Goal: Information Seeking & Learning: Learn about a topic

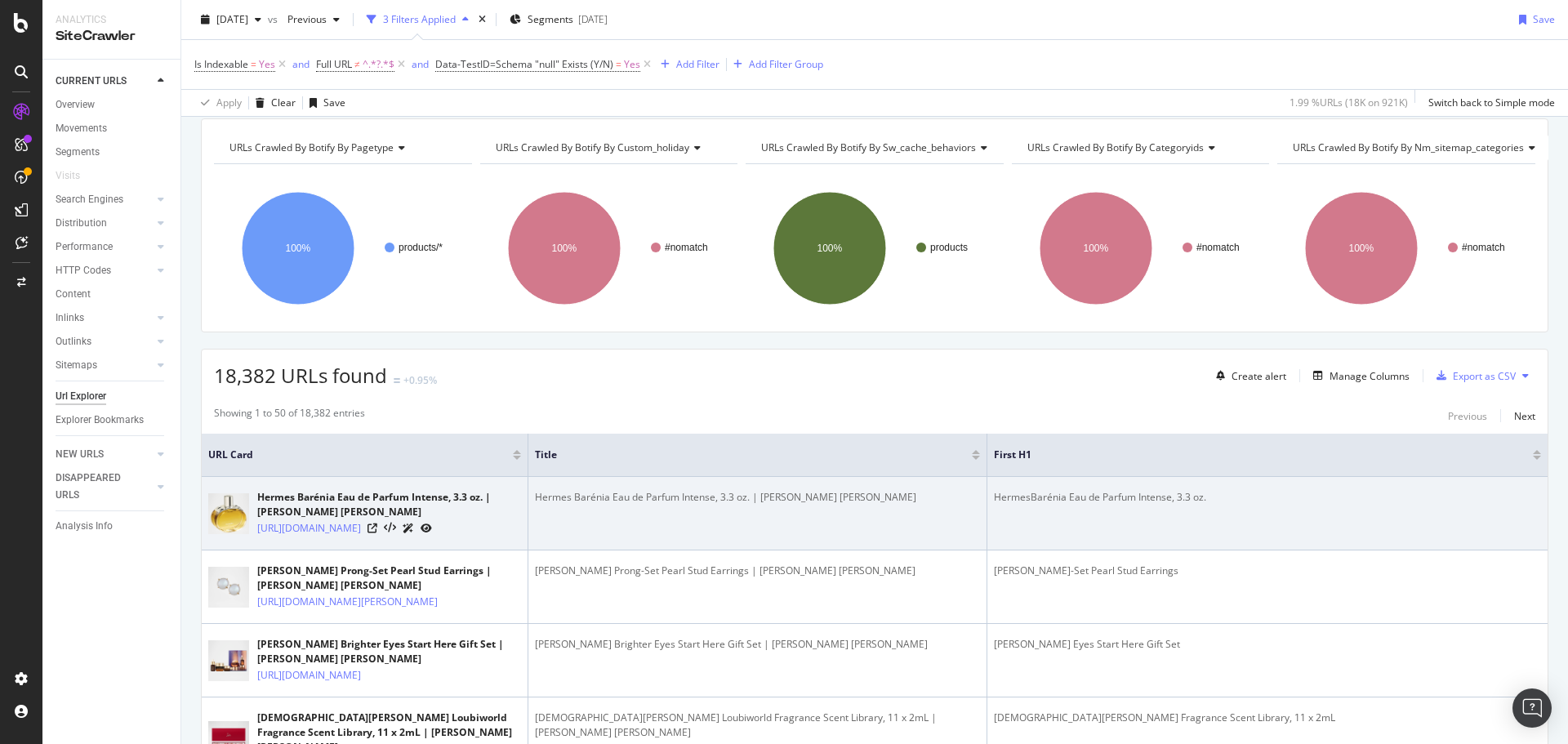
scroll to position [82, 0]
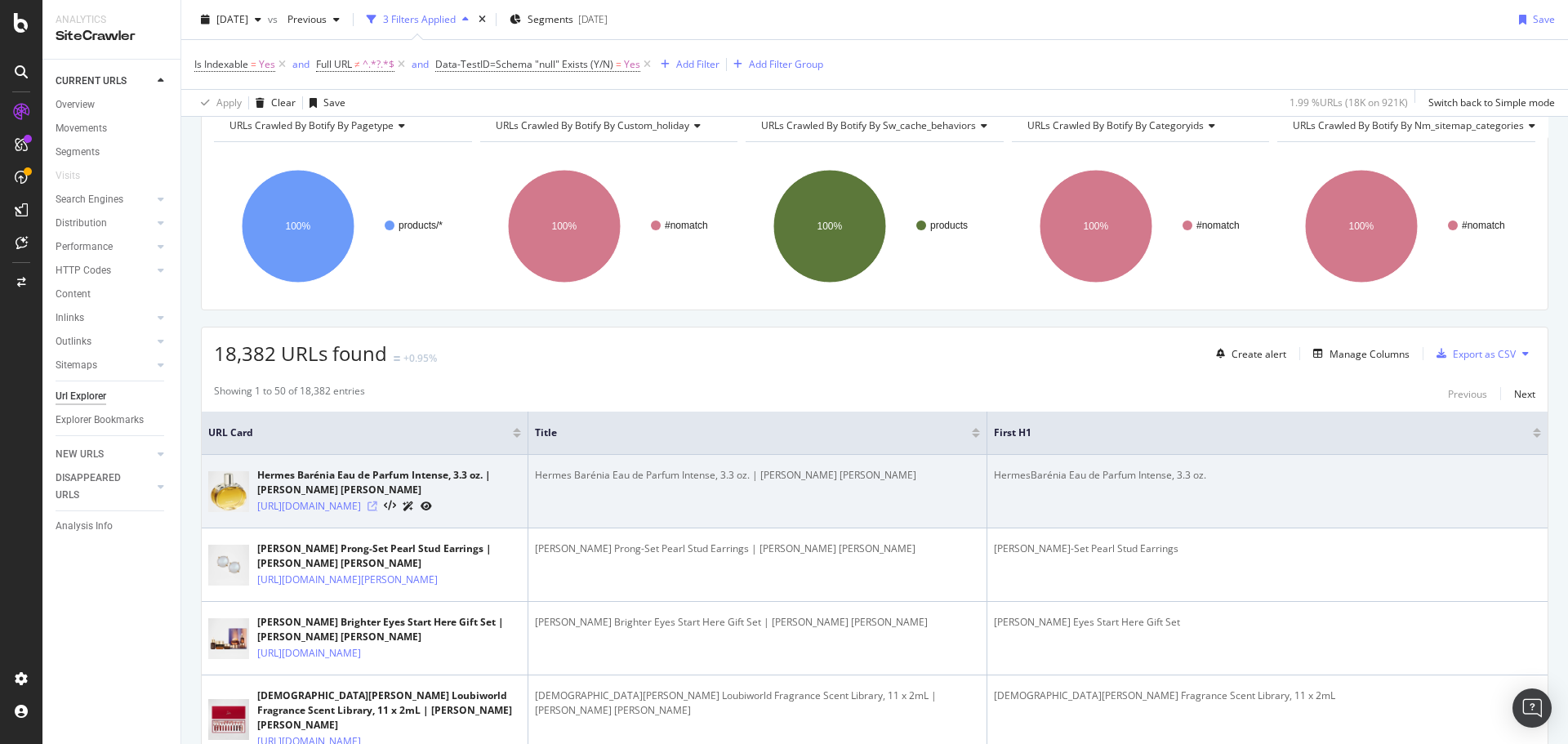
click at [377, 511] on icon at bounding box center [372, 507] width 9 height 9
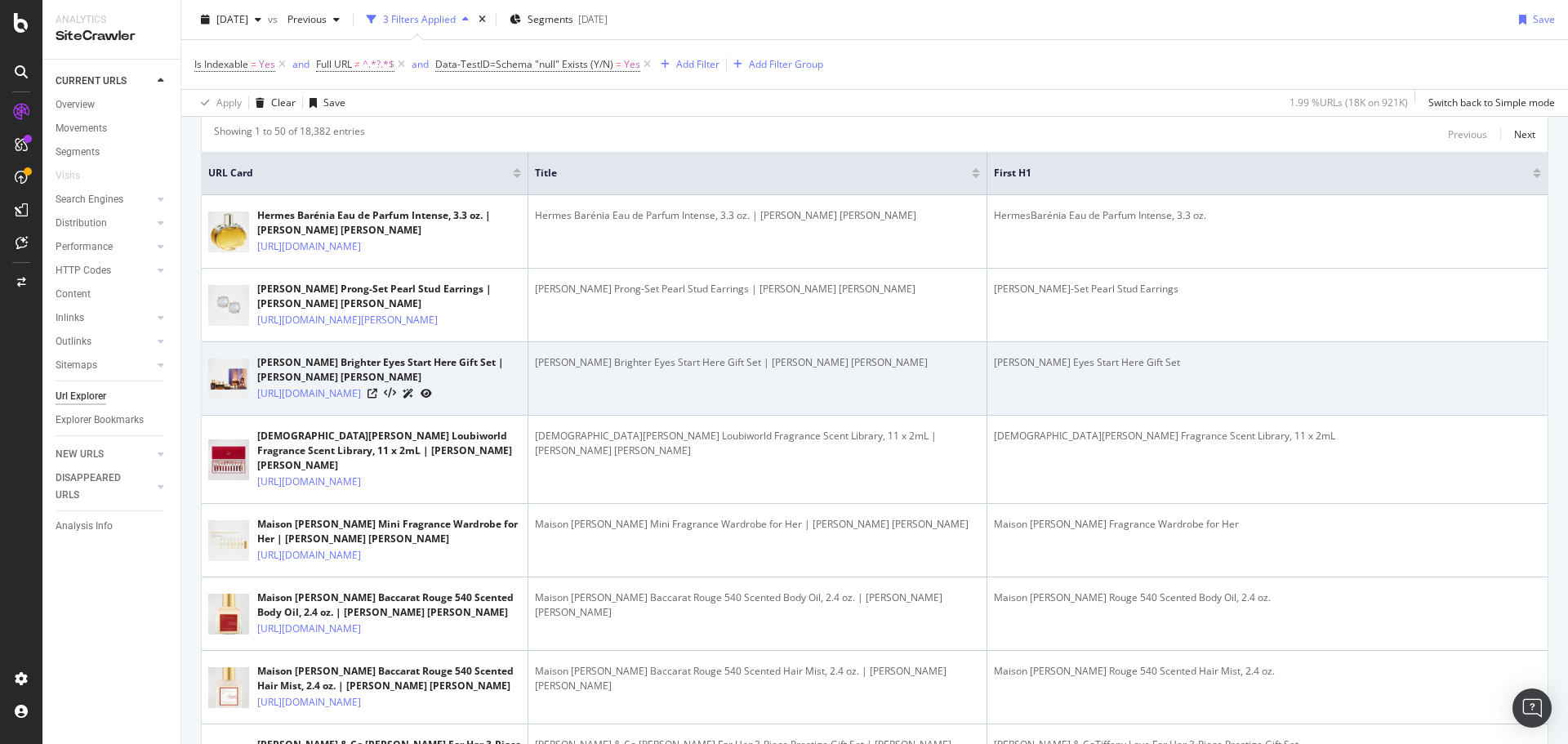
scroll to position [409, 0]
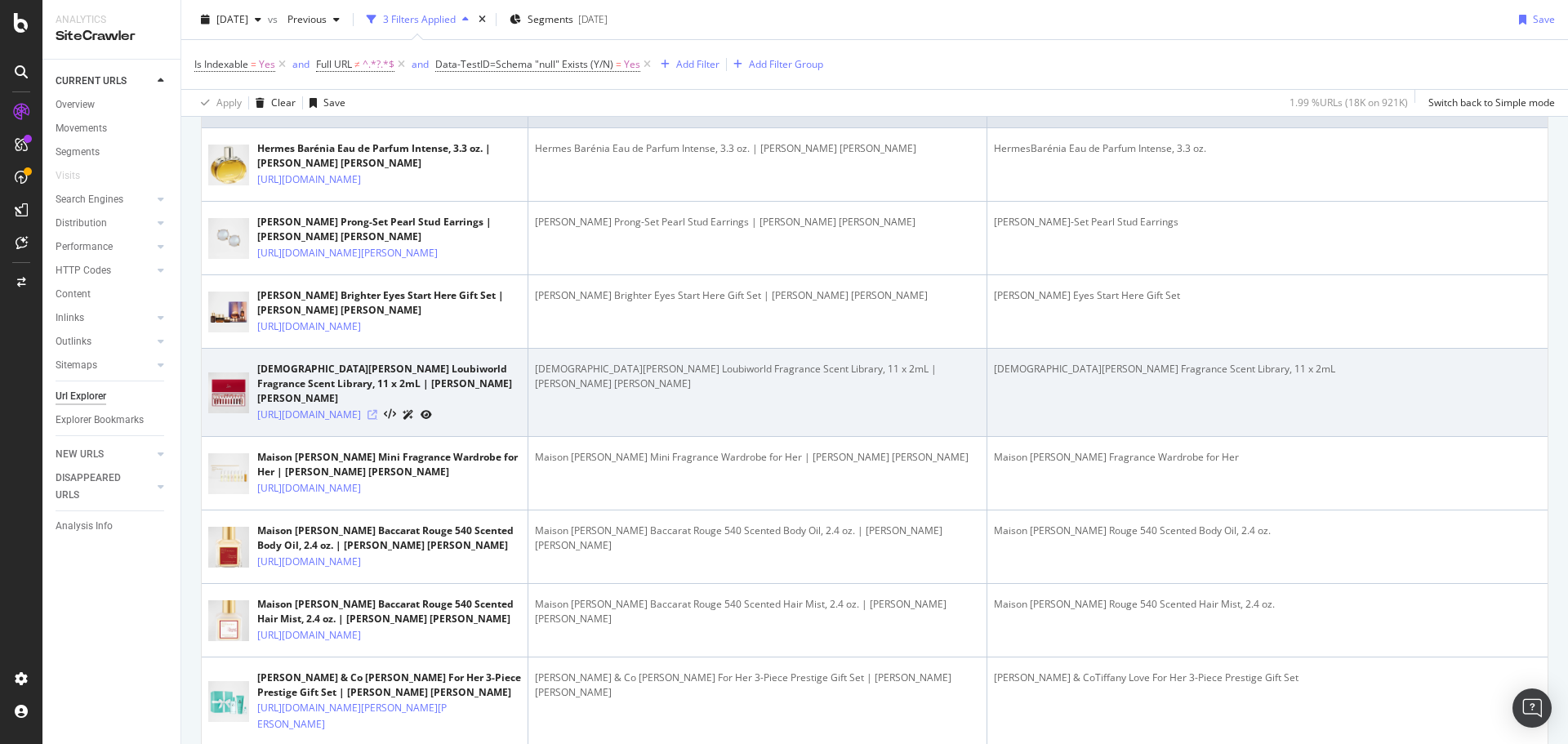
click at [377, 420] on icon at bounding box center [372, 414] width 9 height 9
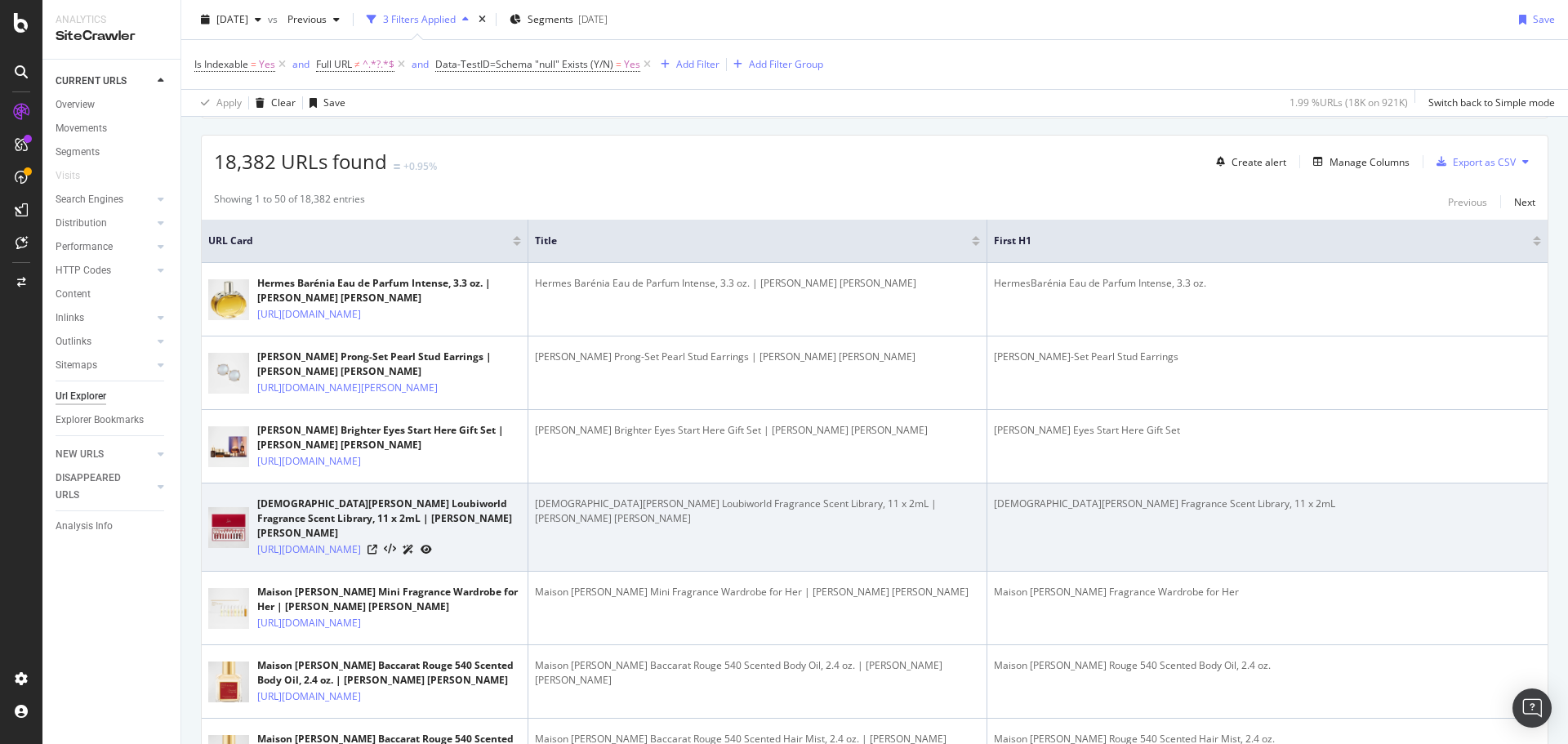
scroll to position [245, 0]
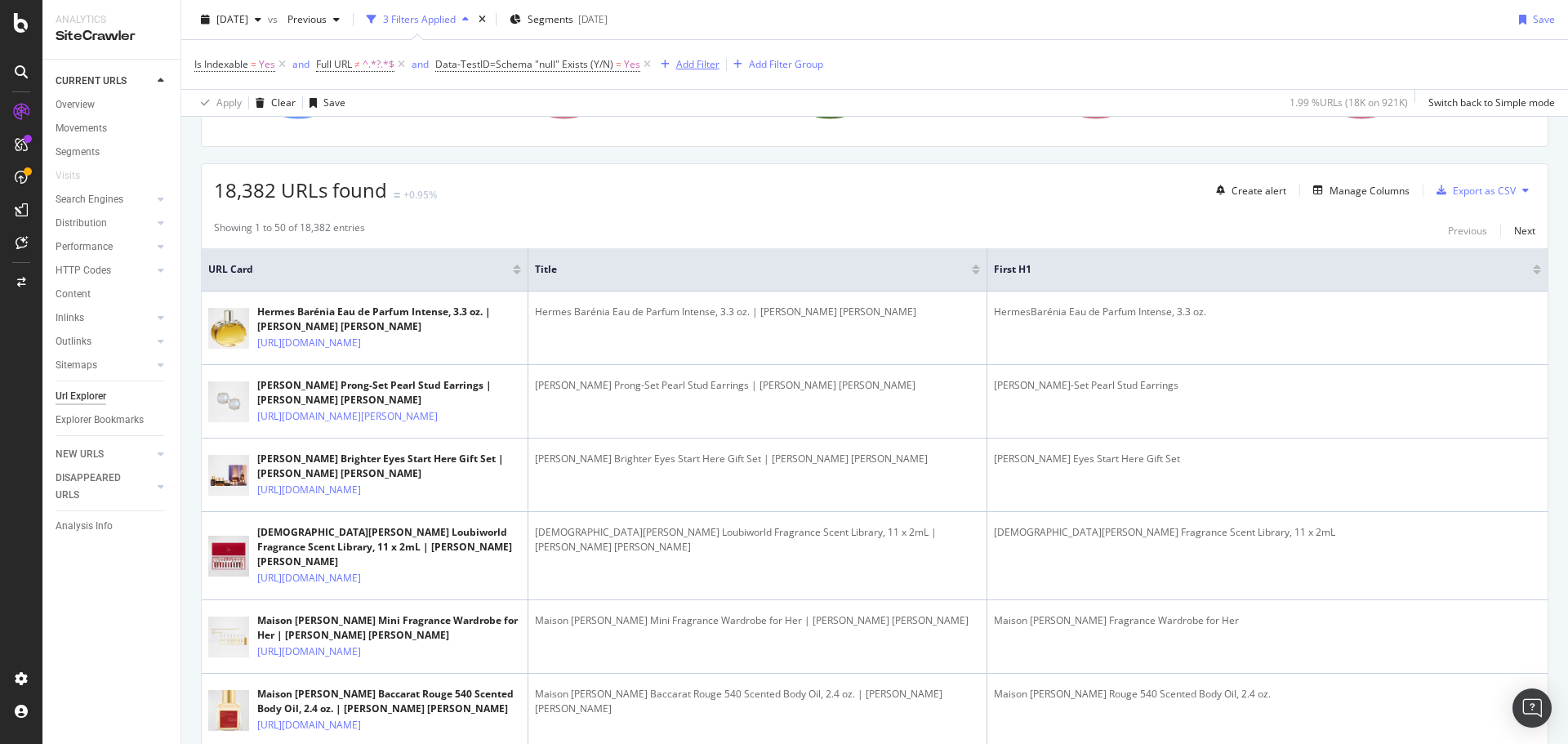
click at [690, 66] on div "Add Filter" at bounding box center [697, 64] width 43 height 14
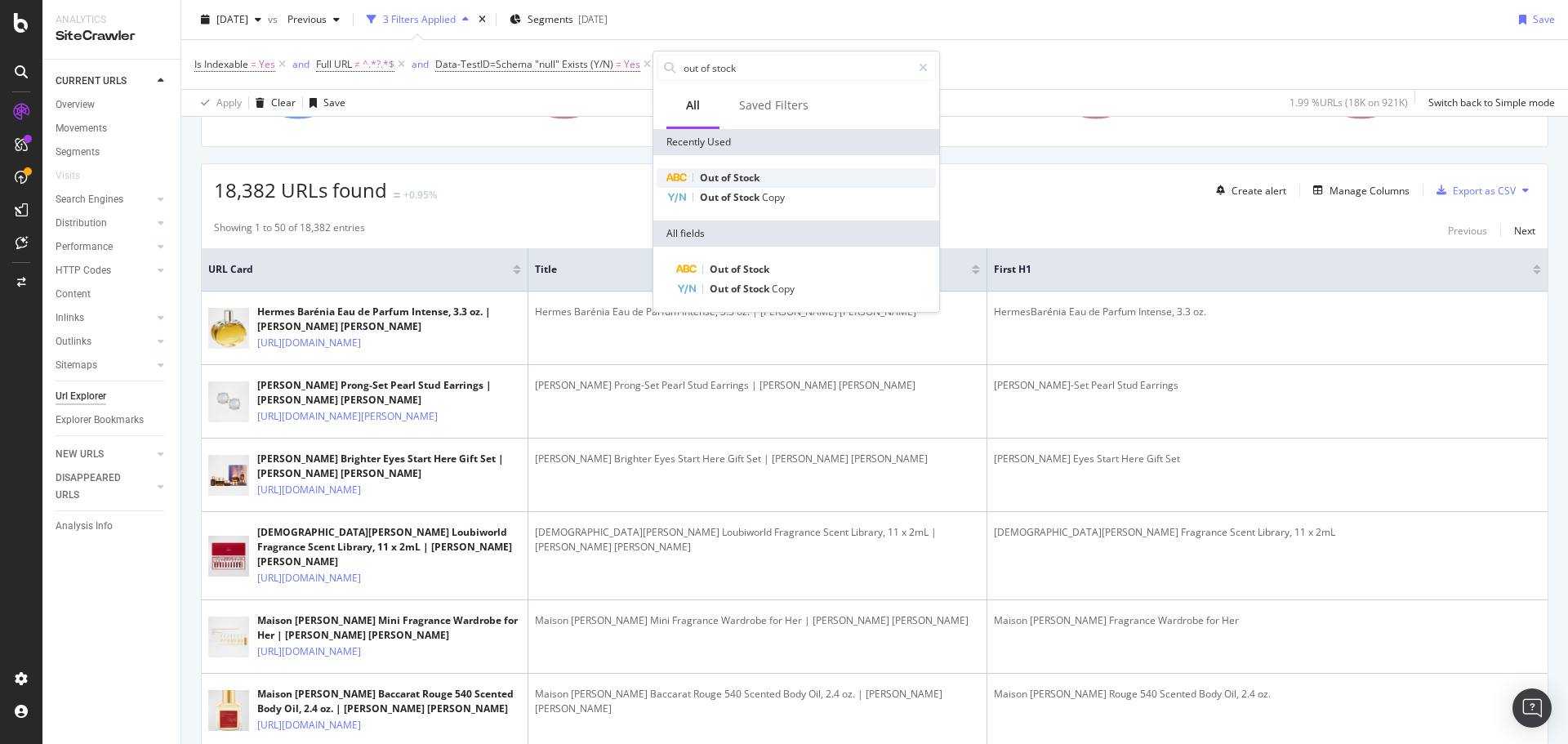
click at [766, 178] on div "Out of Stock" at bounding box center [795, 178] width 280 height 20
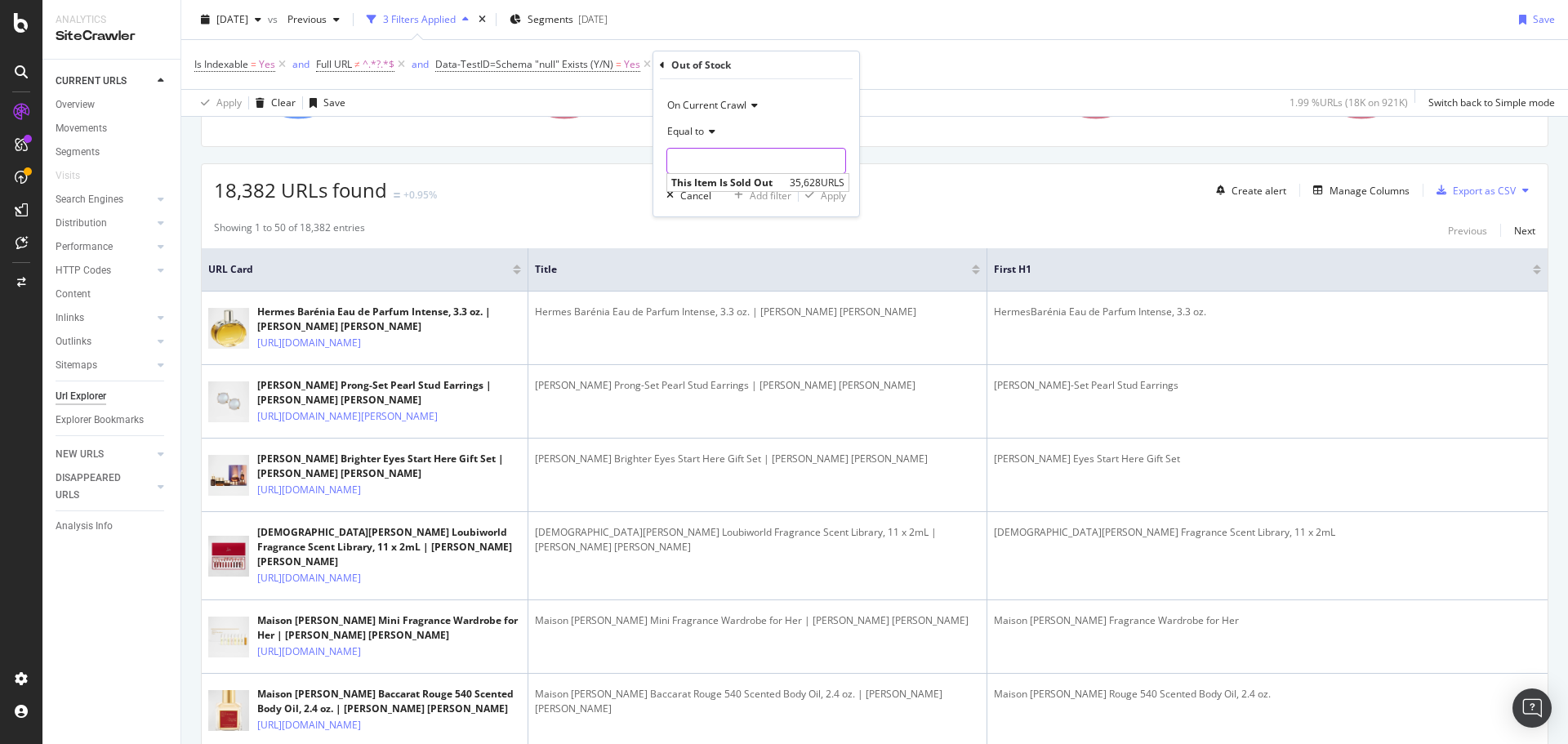
click at [762, 170] on input "text" at bounding box center [756, 161] width 178 height 26
click at [760, 179] on span "This Item Is Sold Out" at bounding box center [728, 183] width 114 height 14
type input "This Item Is Sold Out"
click at [824, 188] on div "Apply" at bounding box center [833, 195] width 25 height 14
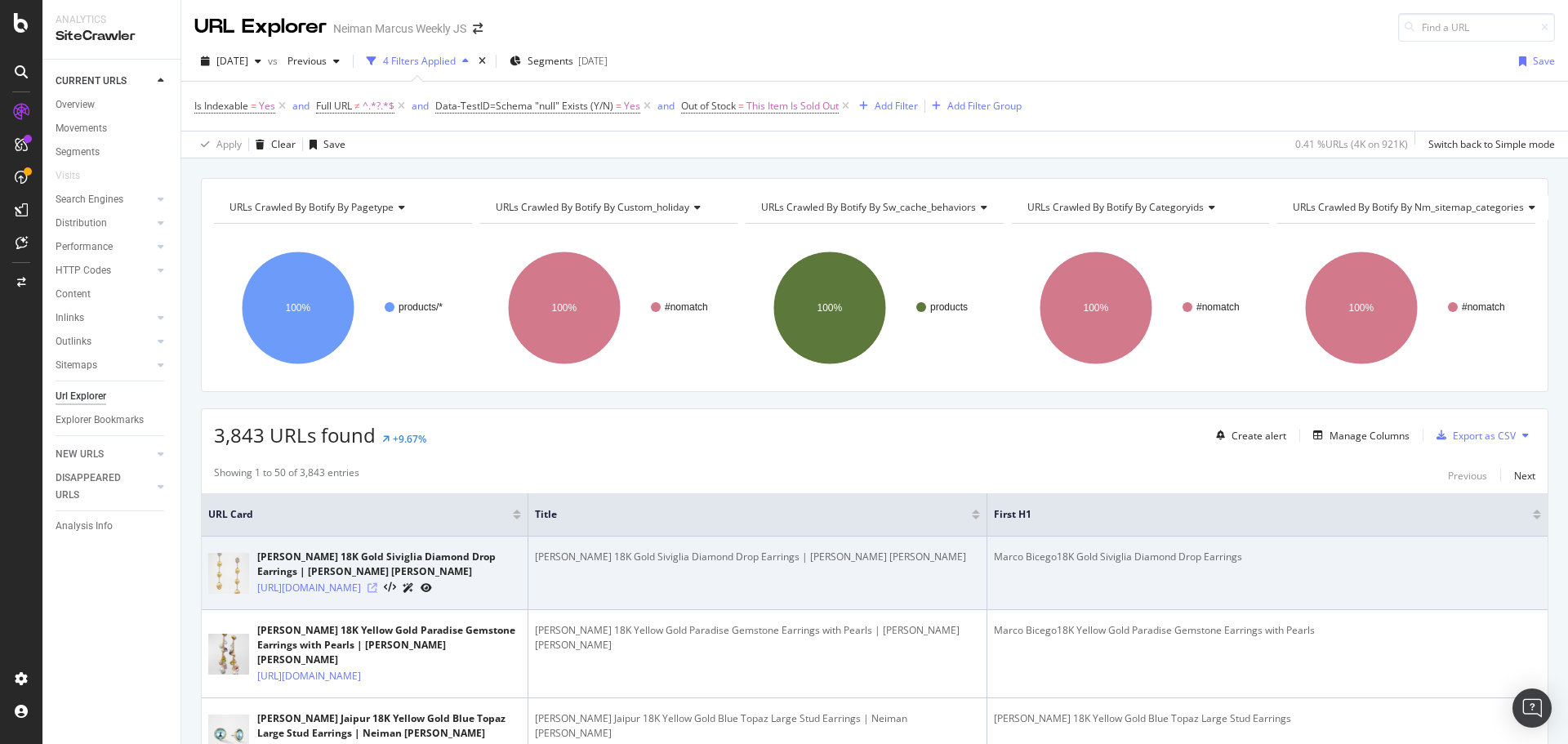
click at [377, 593] on icon at bounding box center [372, 588] width 9 height 9
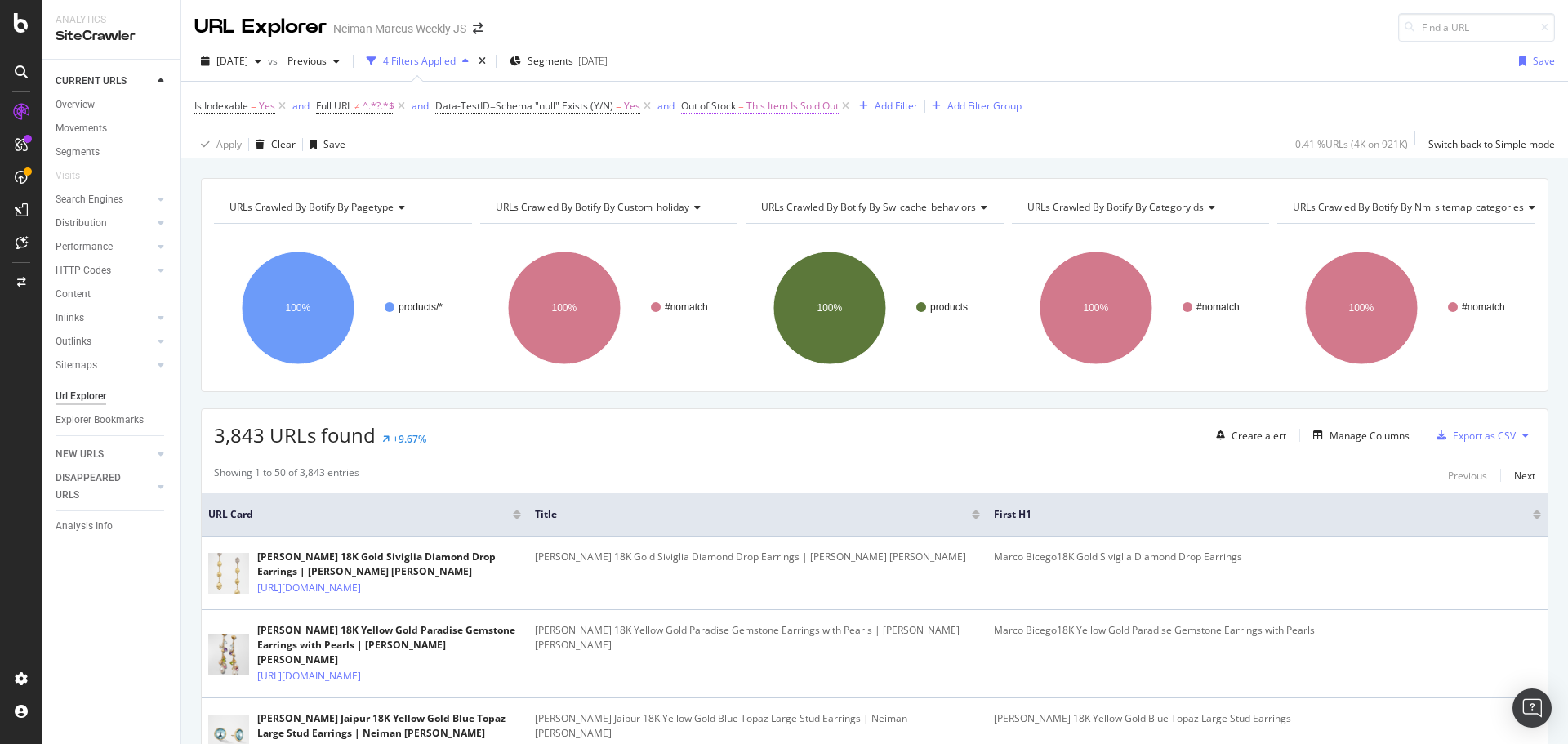
click at [770, 108] on span "This Item Is Sold Out" at bounding box center [792, 106] width 92 height 23
click at [744, 176] on div "Equal to" at bounding box center [783, 170] width 180 height 26
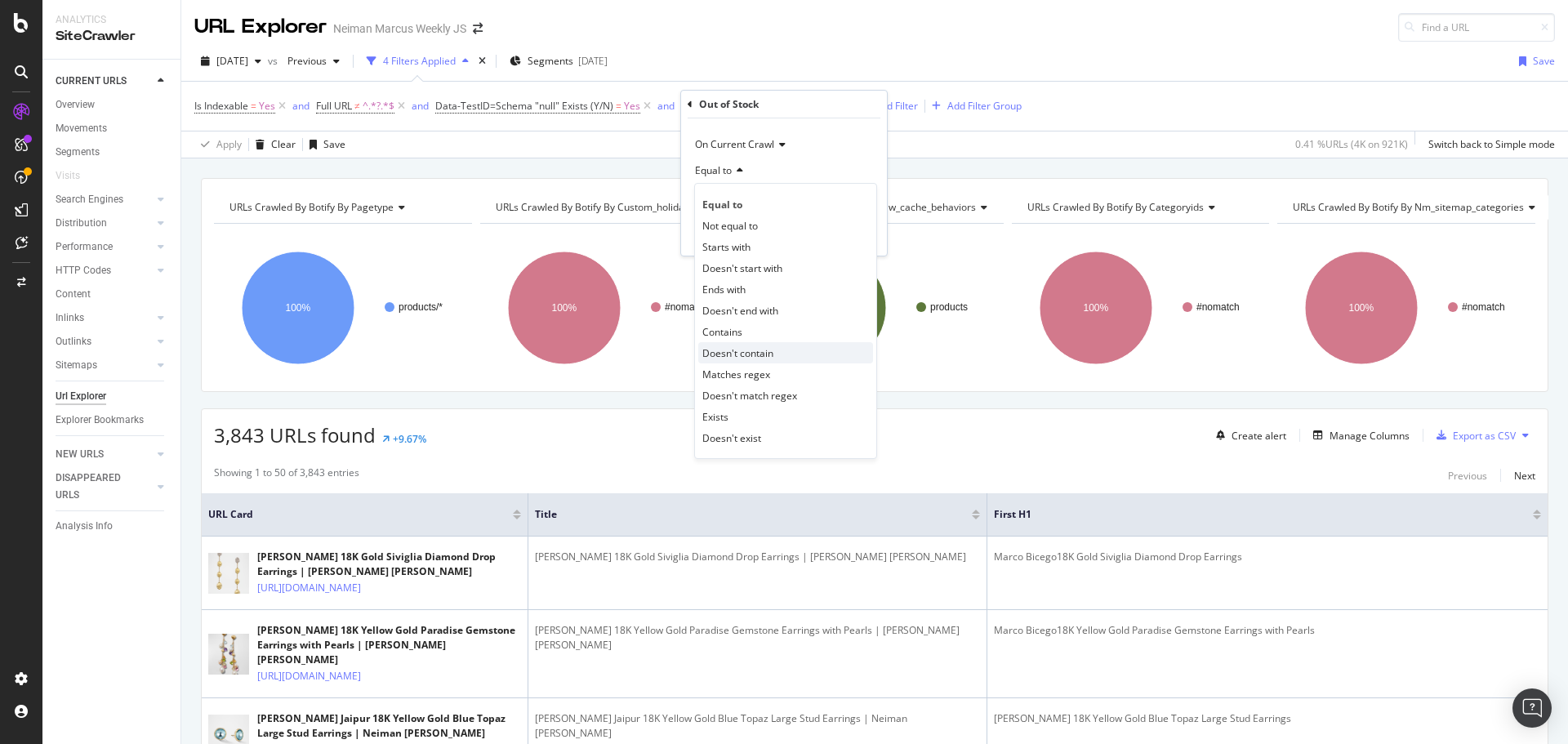
click at [750, 354] on span "Doesn't contain" at bounding box center [737, 353] width 71 height 14
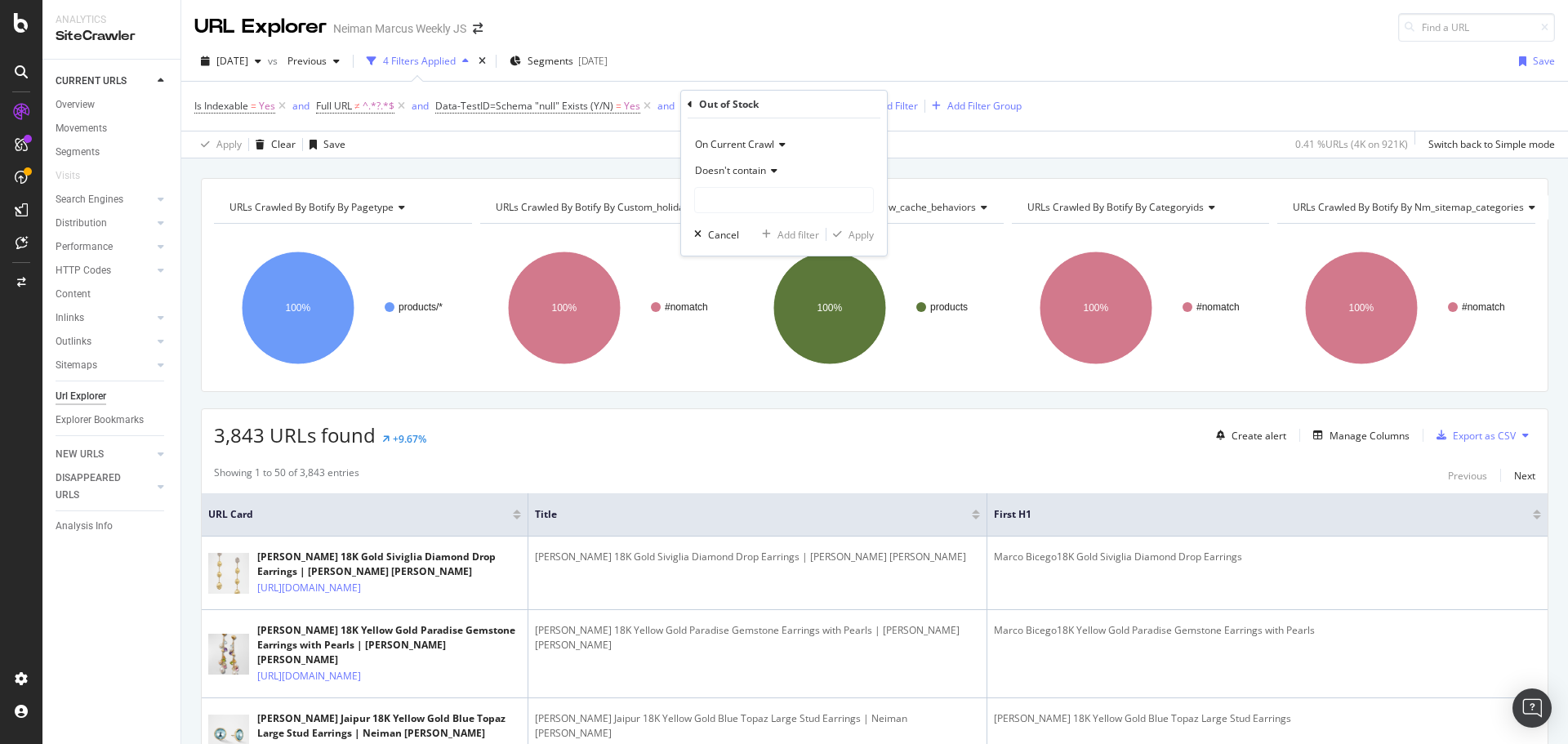
click at [816, 186] on div "Doesn't contain" at bounding box center [783, 185] width 180 height 56
click at [811, 196] on input "text" at bounding box center [783, 201] width 178 height 26
click at [804, 205] on input "text" at bounding box center [783, 201] width 178 height 26
click at [759, 170] on span "Doesn't contain" at bounding box center [729, 170] width 71 height 14
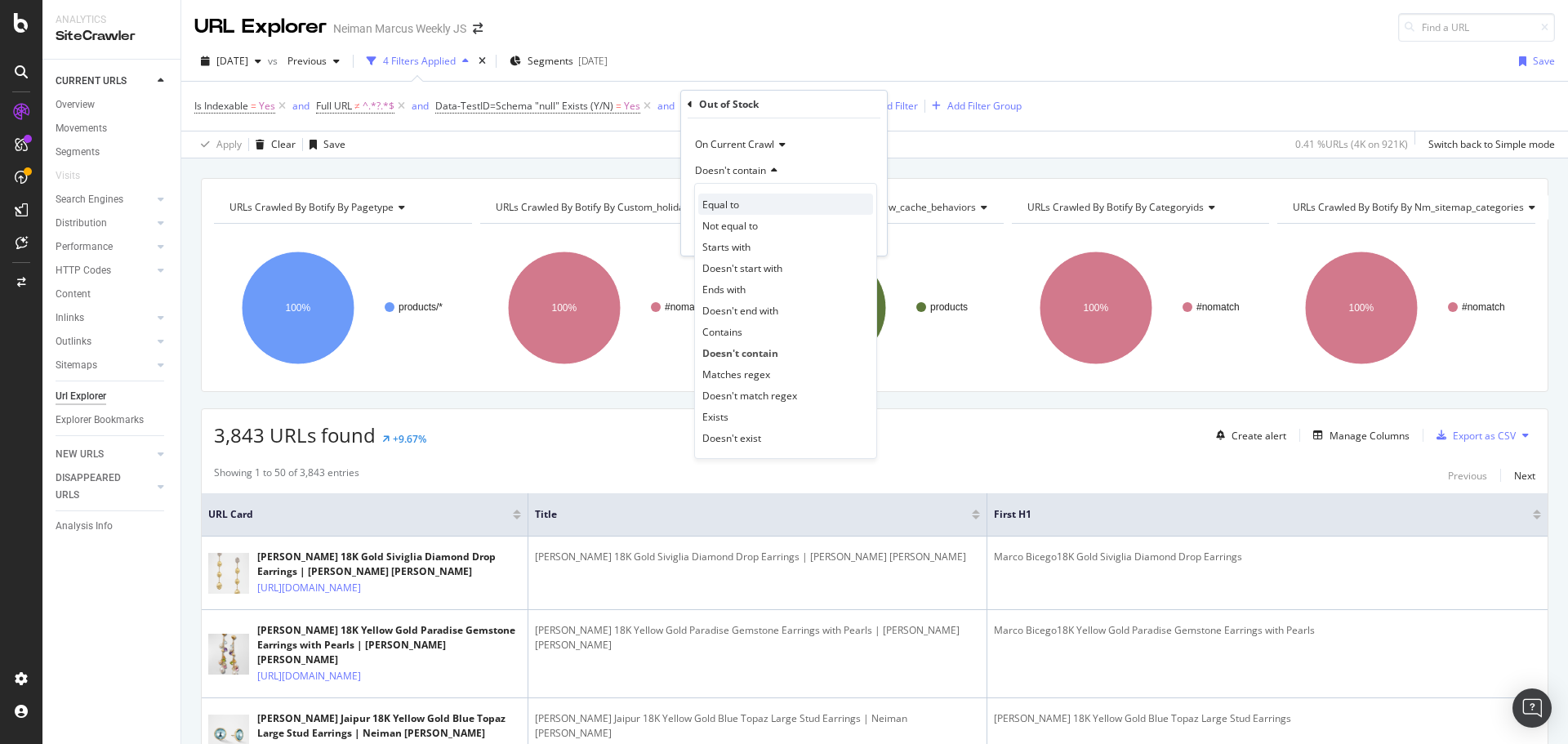
click at [751, 213] on div "Equal to" at bounding box center [786, 204] width 175 height 22
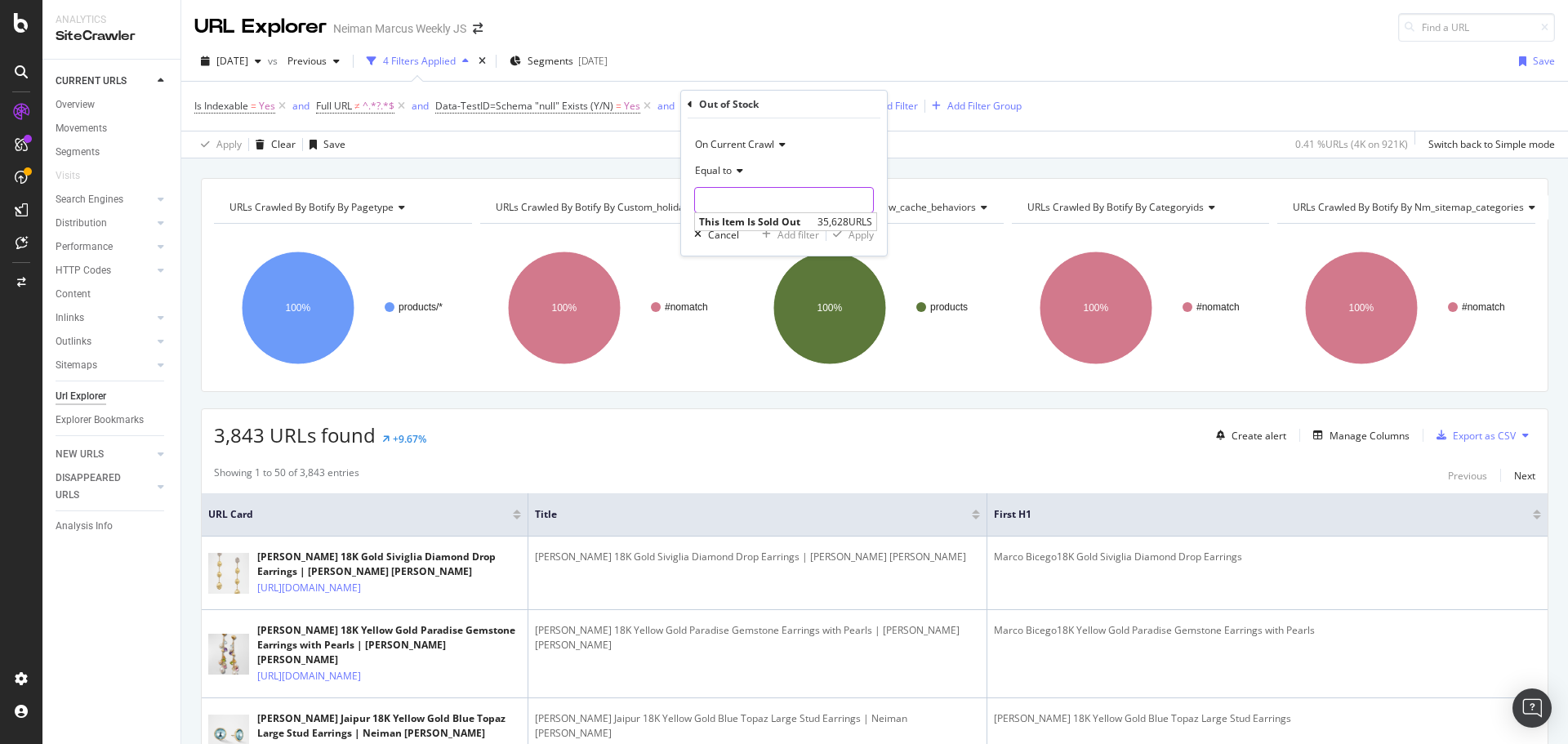
click at [753, 204] on input "text" at bounding box center [783, 201] width 178 height 26
click at [728, 216] on span "This Item Is Sold Out" at bounding box center [756, 221] width 114 height 14
type input "This Item Is Sold Out"
click at [737, 170] on icon at bounding box center [737, 170] width 11 height 9
click at [711, 121] on div "Is Indexable = Yes and Full URL ≠ ^.*?.*$ and Data-TestID=Schema "null" Exists …" at bounding box center [873, 106] width 1360 height 49
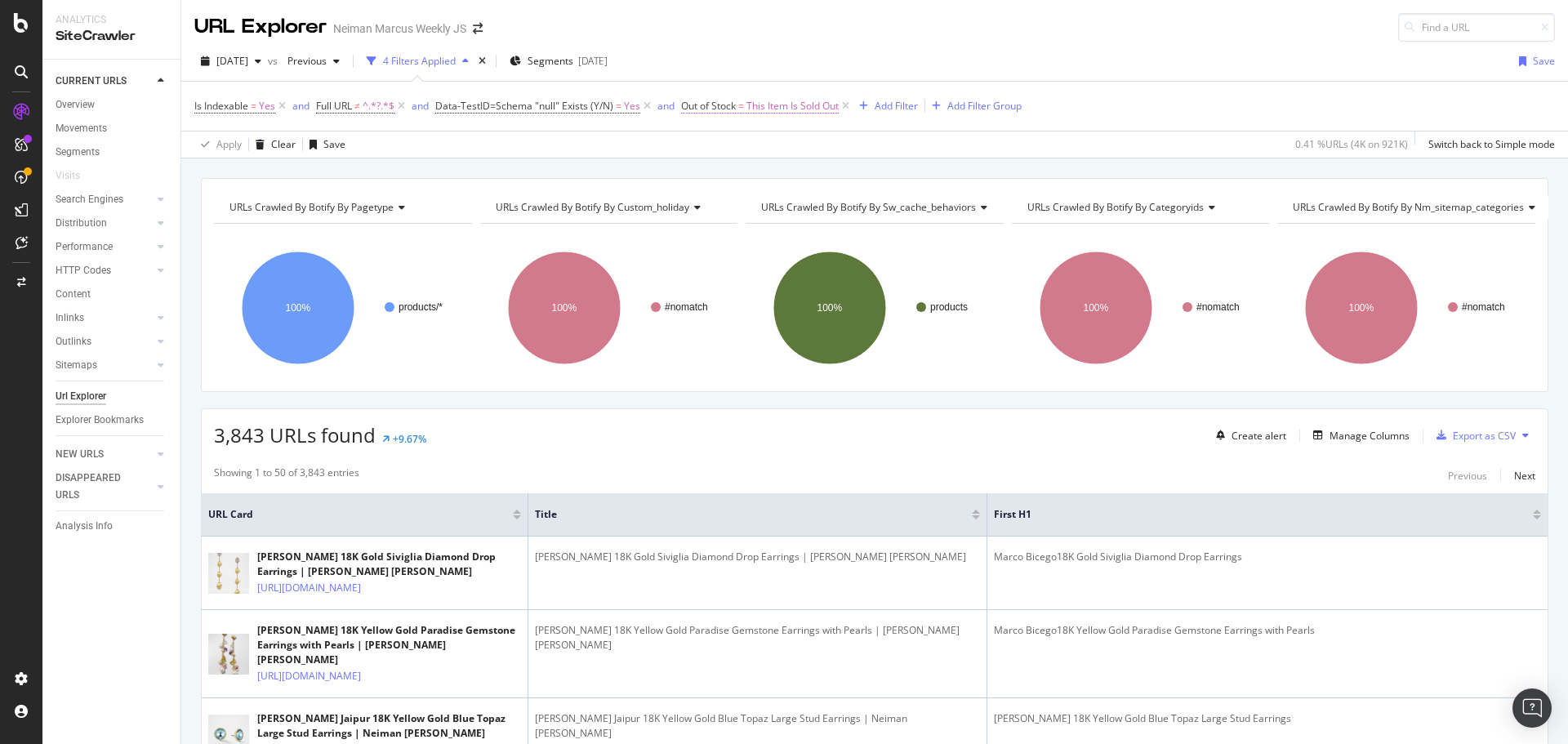
click at [722, 111] on span "Out of Stock = This Item Is Sold Out" at bounding box center [759, 106] width 157 height 15
click at [724, 108] on div "Out of Stock" at bounding box center [728, 104] width 59 height 14
click at [735, 170] on icon at bounding box center [737, 170] width 11 height 9
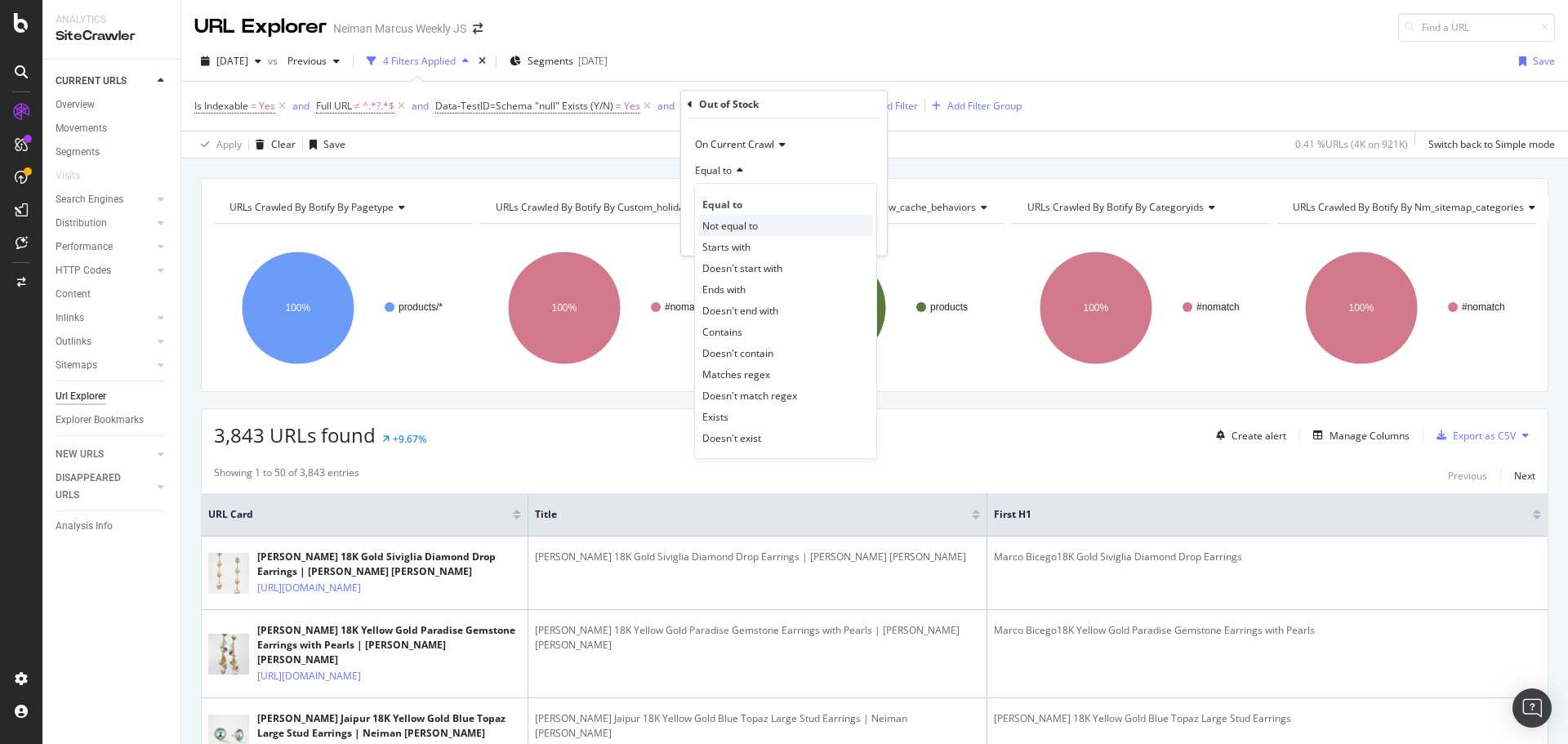
click at [736, 223] on span "Not equal to" at bounding box center [729, 225] width 56 height 14
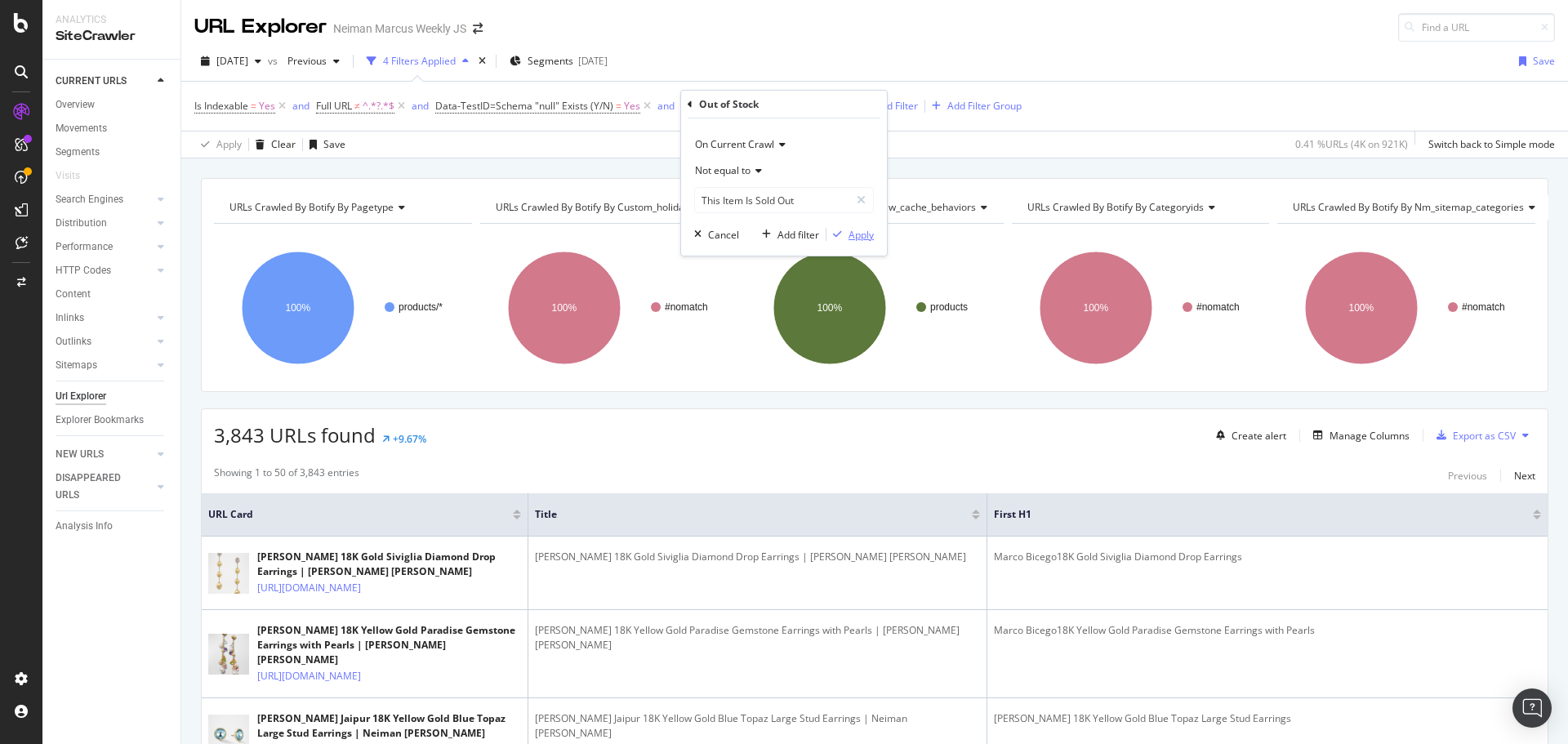
click at [839, 231] on icon "button" at bounding box center [838, 235] width 9 height 9
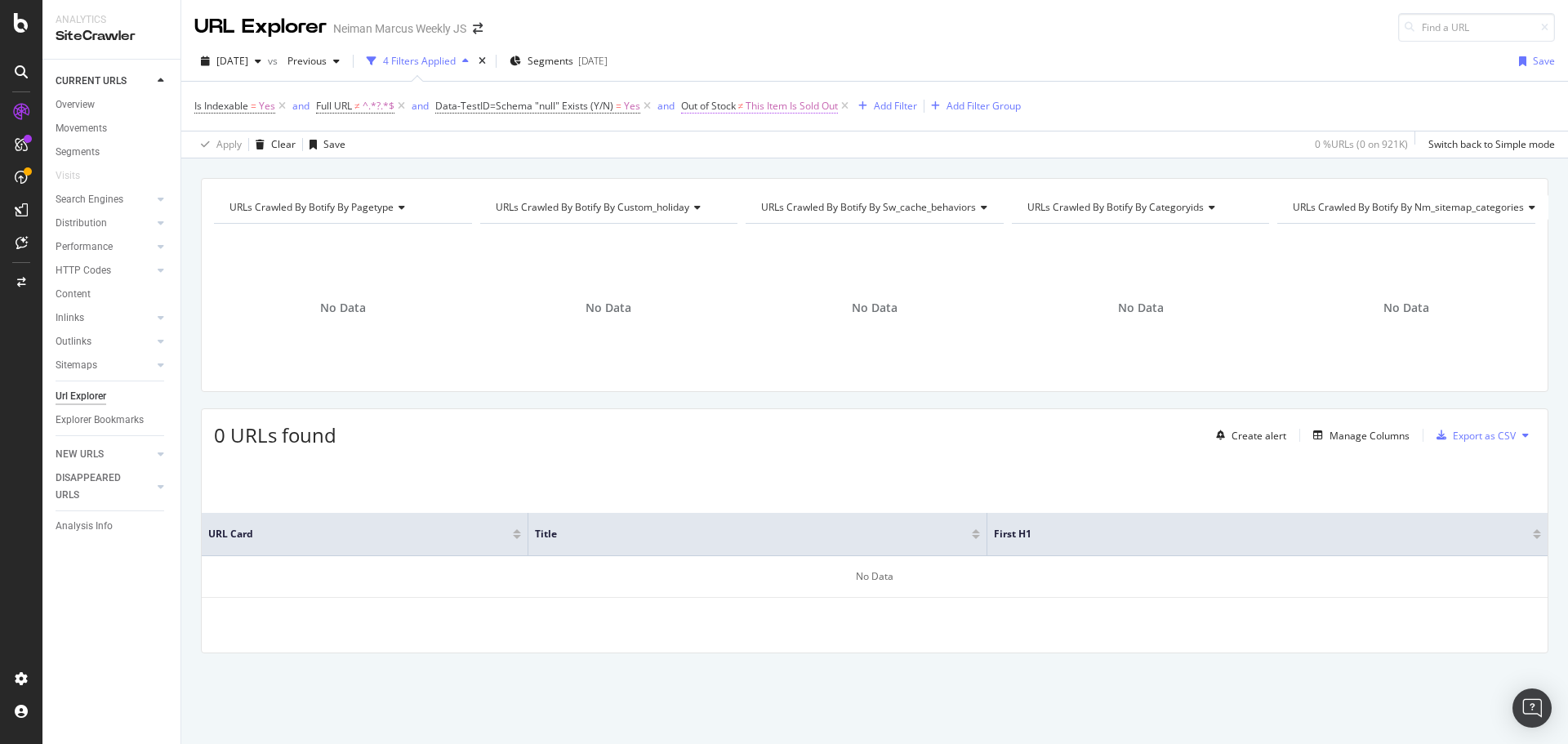
click at [765, 102] on span "This Item Is Sold Out" at bounding box center [792, 106] width 92 height 23
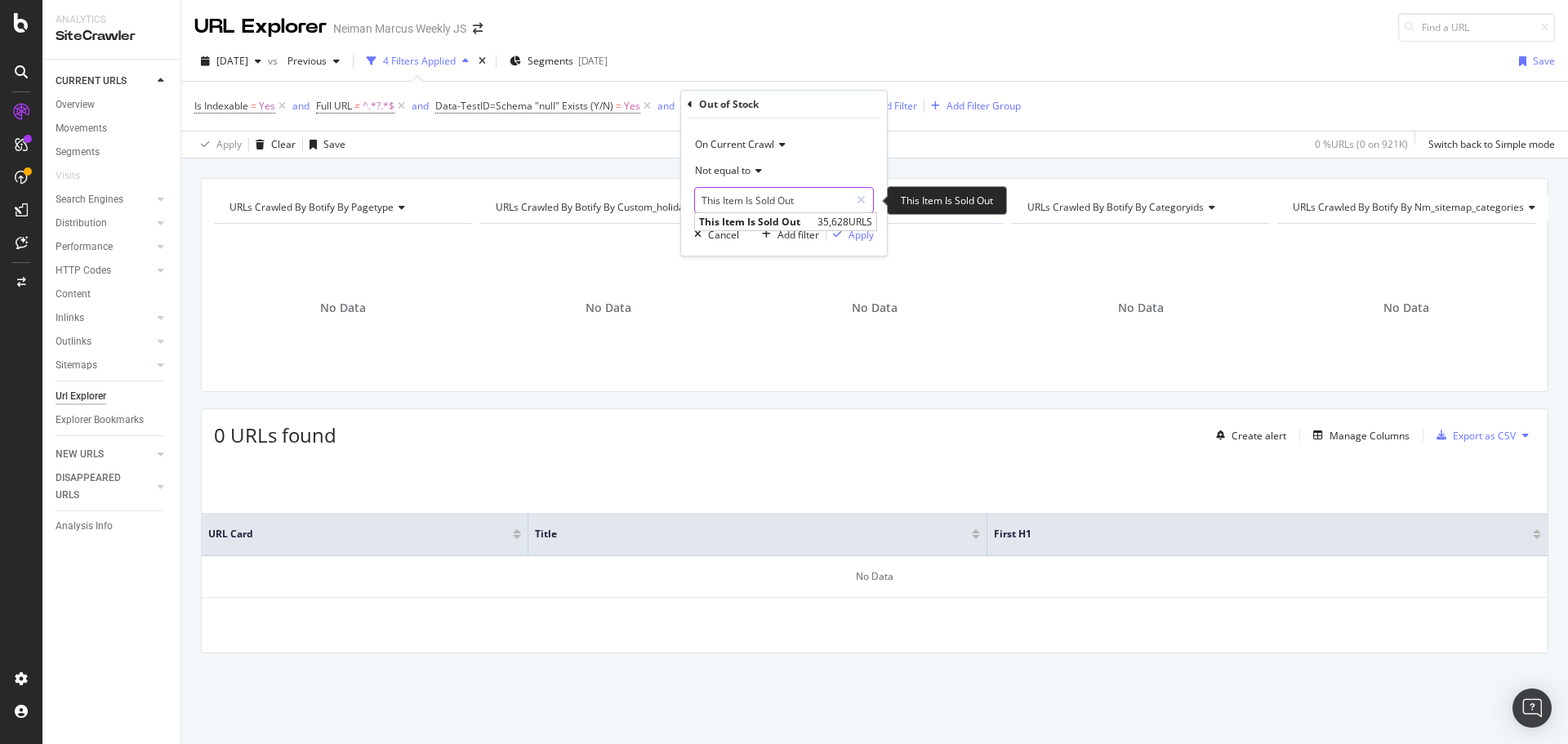
click at [827, 198] on input "This Item Is Sold Out" at bounding box center [772, 201] width 154 height 26
click at [810, 218] on span "This Item Is Sold Out" at bounding box center [756, 221] width 114 height 14
click at [748, 170] on span "Not equal to" at bounding box center [722, 170] width 56 height 14
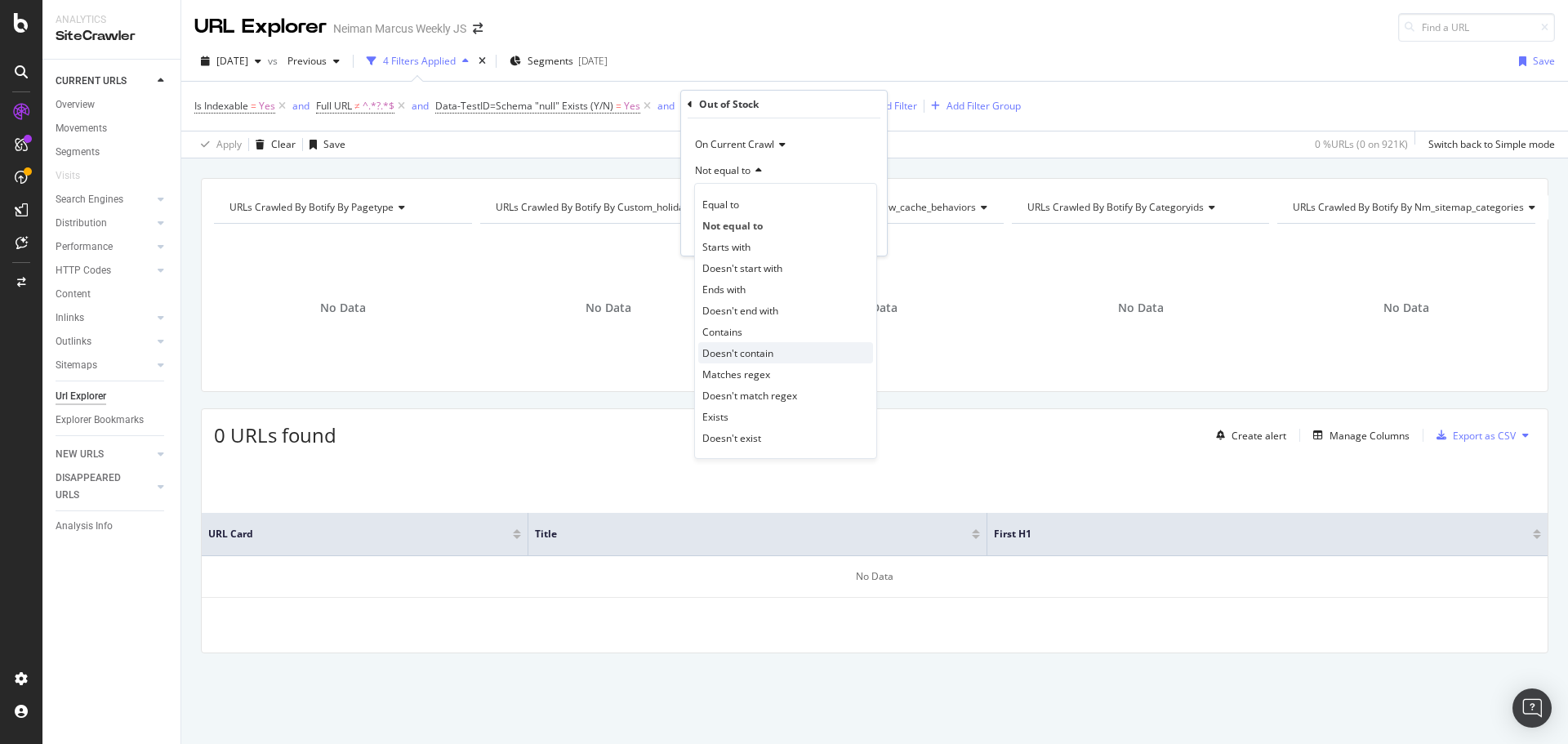
click at [746, 348] on span "Doesn't contain" at bounding box center [737, 353] width 71 height 14
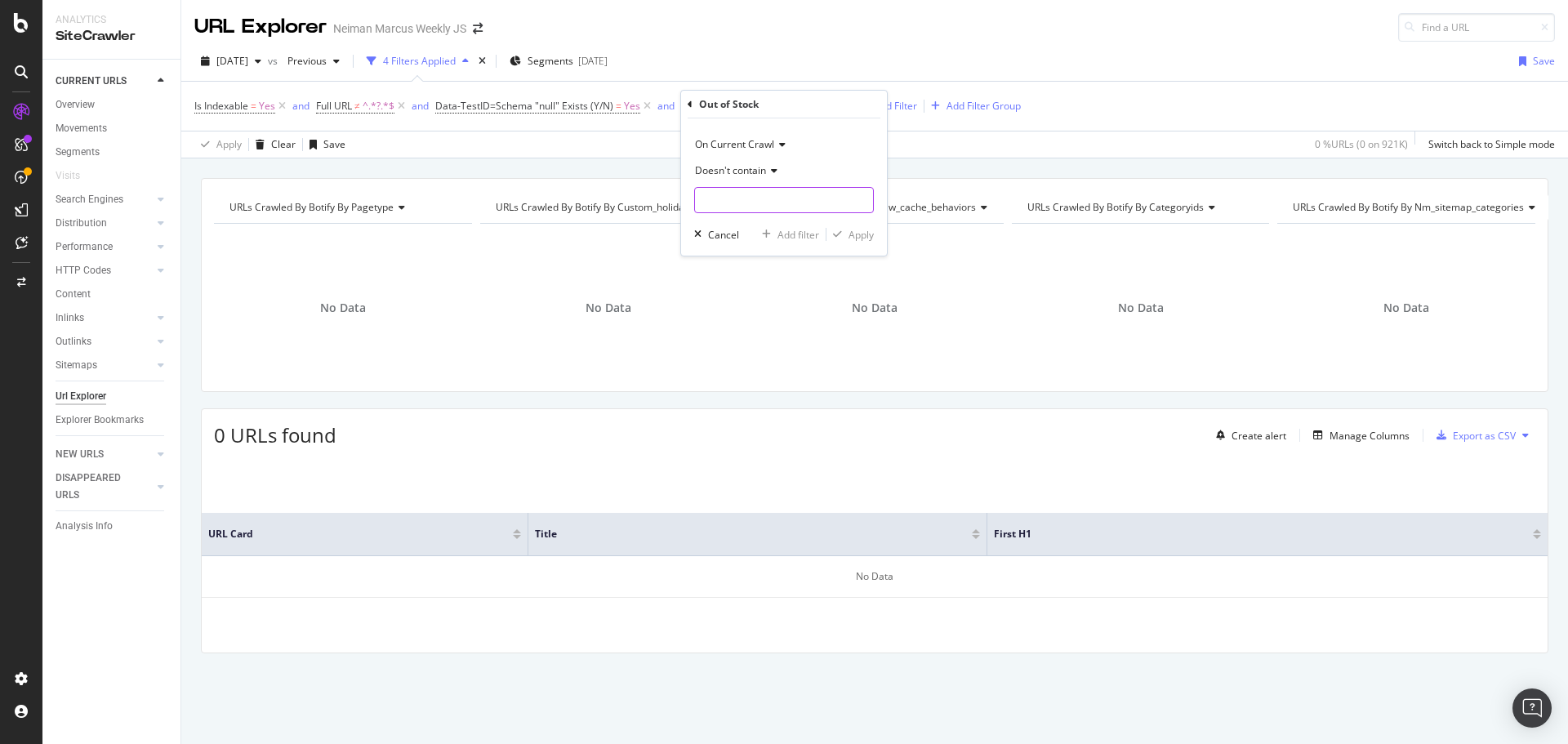
drag, startPoint x: 776, startPoint y: 184, endPoint x: 775, endPoint y: 198, distance: 14.0
click at [776, 188] on div "Doesn't contain" at bounding box center [783, 185] width 180 height 56
click at [775, 198] on input "text" at bounding box center [783, 201] width 178 height 26
paste input "This Item Is Sold Out"
type input "This Item Is Sold Out"
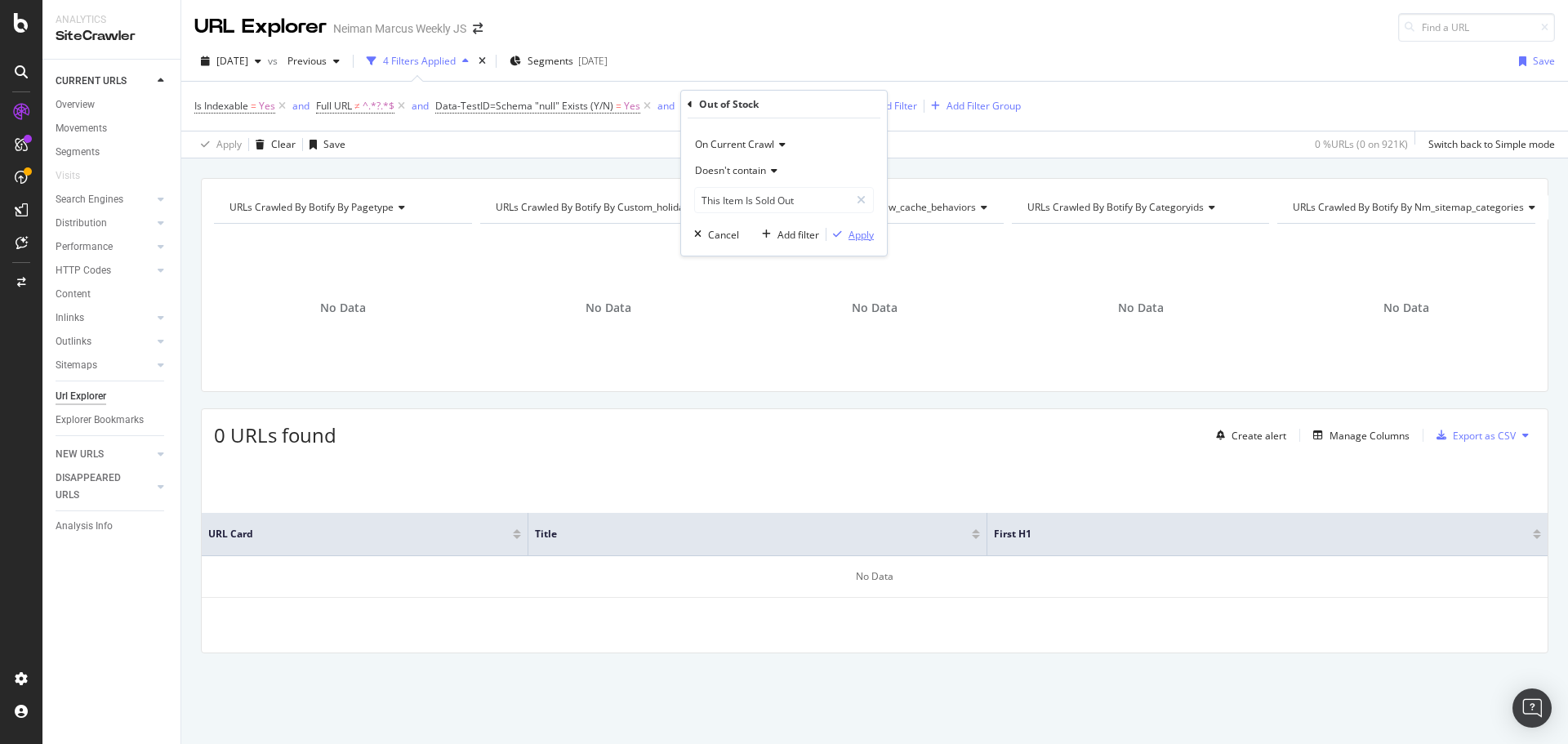
click at [854, 233] on div "Apply" at bounding box center [860, 235] width 25 height 14
click at [872, 105] on icon at bounding box center [872, 105] width 14 height 16
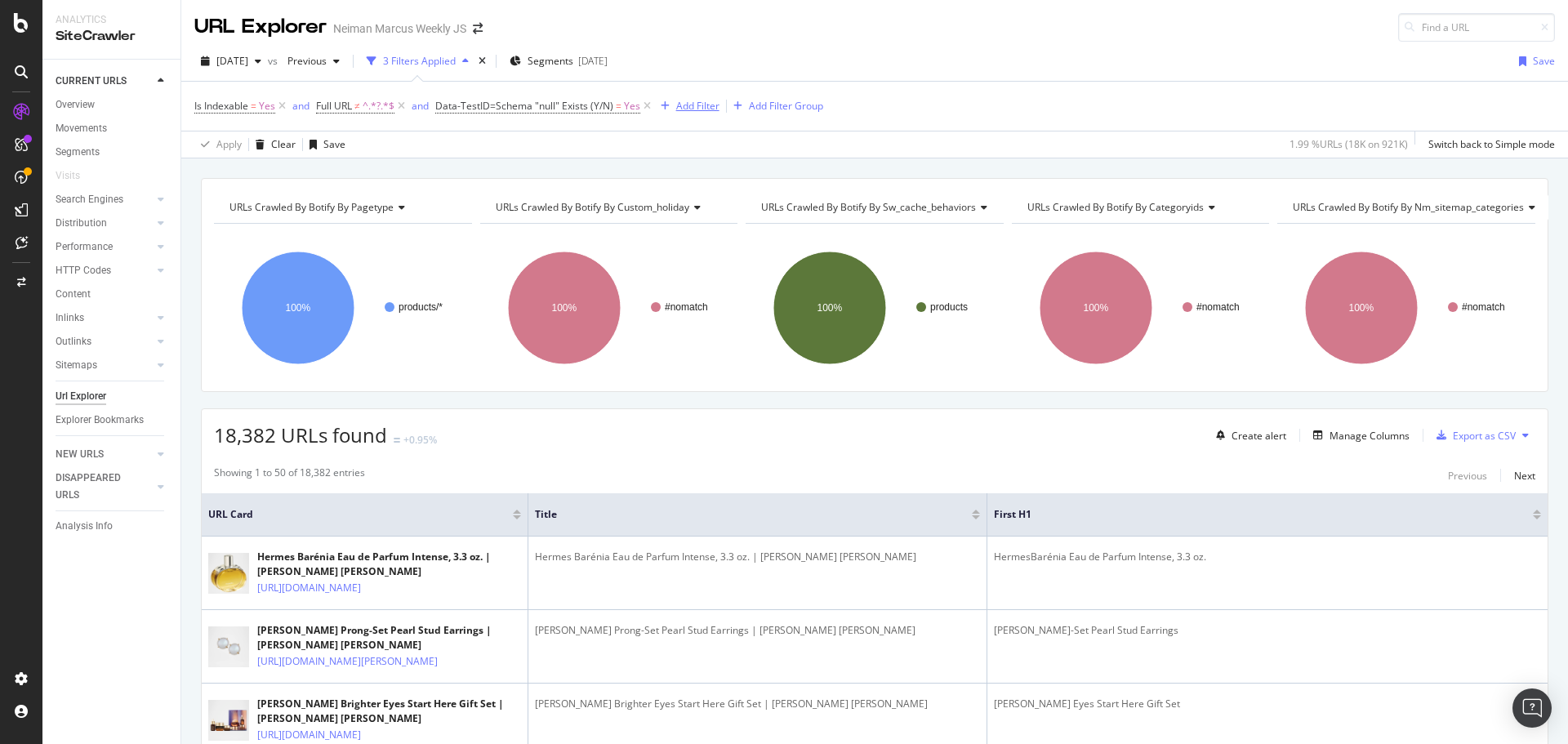
click at [673, 115] on button "Add Filter" at bounding box center [686, 105] width 65 height 20
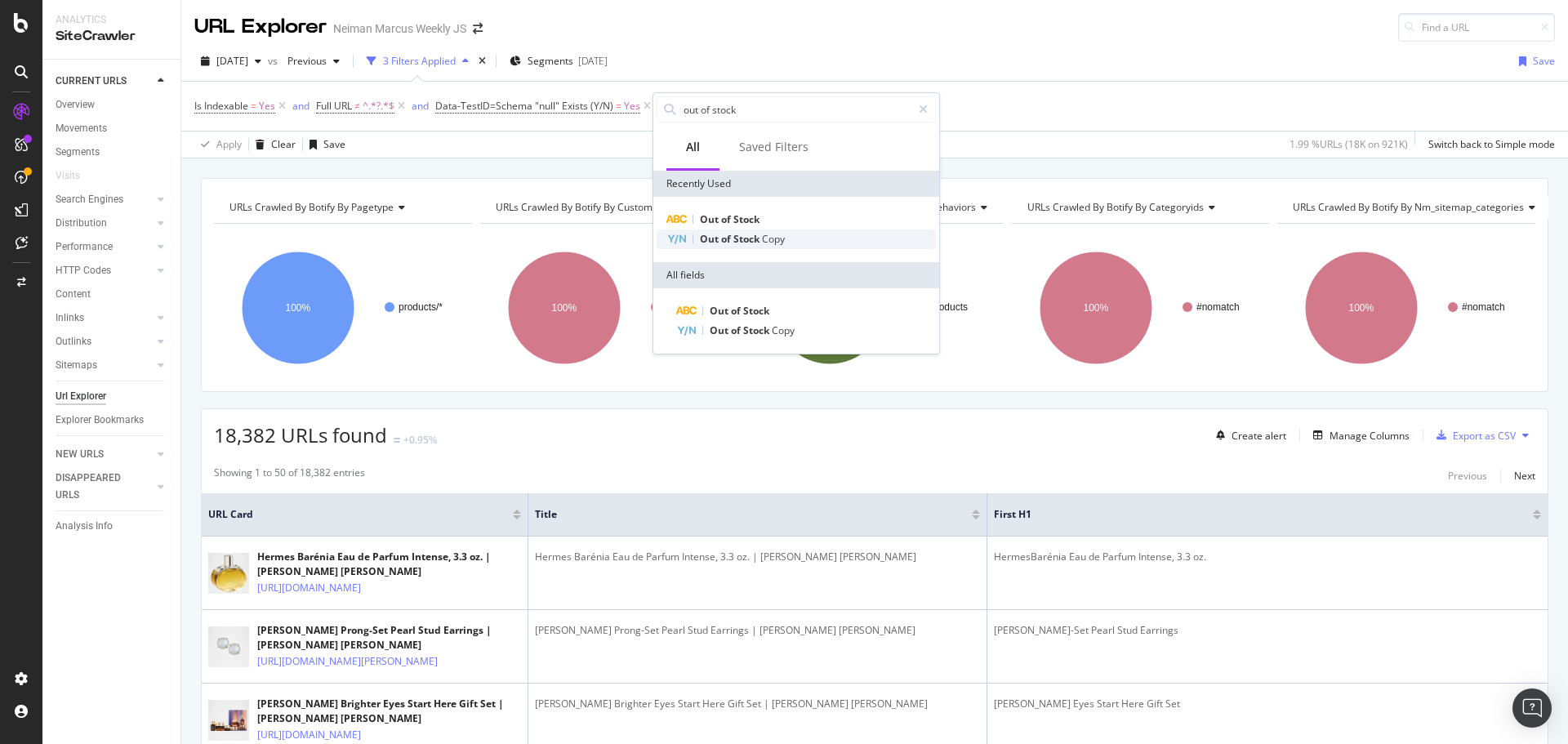
click at [746, 235] on span "Stock" at bounding box center [747, 238] width 28 height 14
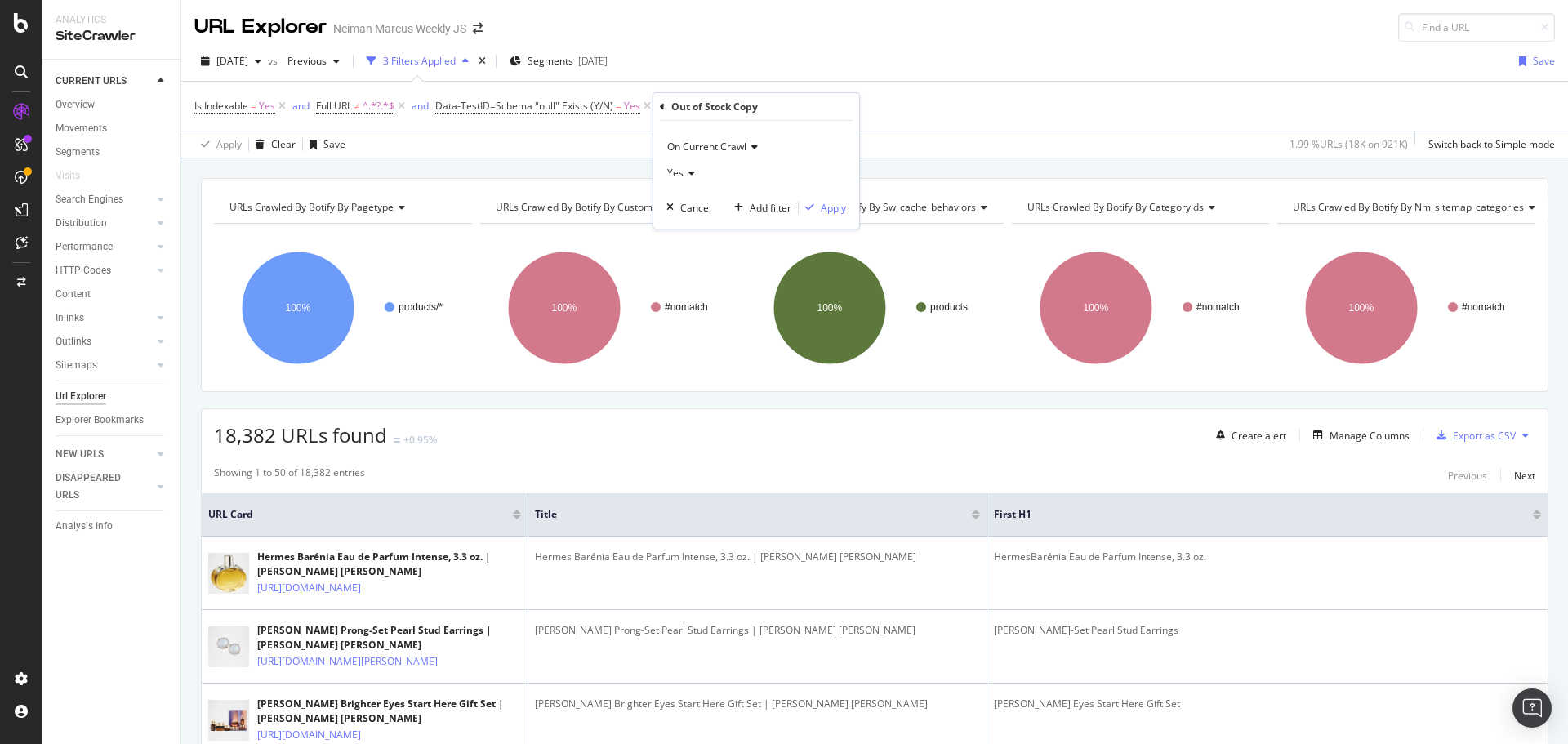
click at [683, 179] on div "Yes" at bounding box center [756, 173] width 180 height 26
click at [687, 225] on span "No" at bounding box center [681, 228] width 13 height 14
click at [838, 205] on div "Apply" at bounding box center [833, 207] width 25 height 14
click at [792, 105] on icon at bounding box center [792, 105] width 14 height 16
click at [1364, 441] on div "Manage Columns" at bounding box center [1368, 435] width 80 height 14
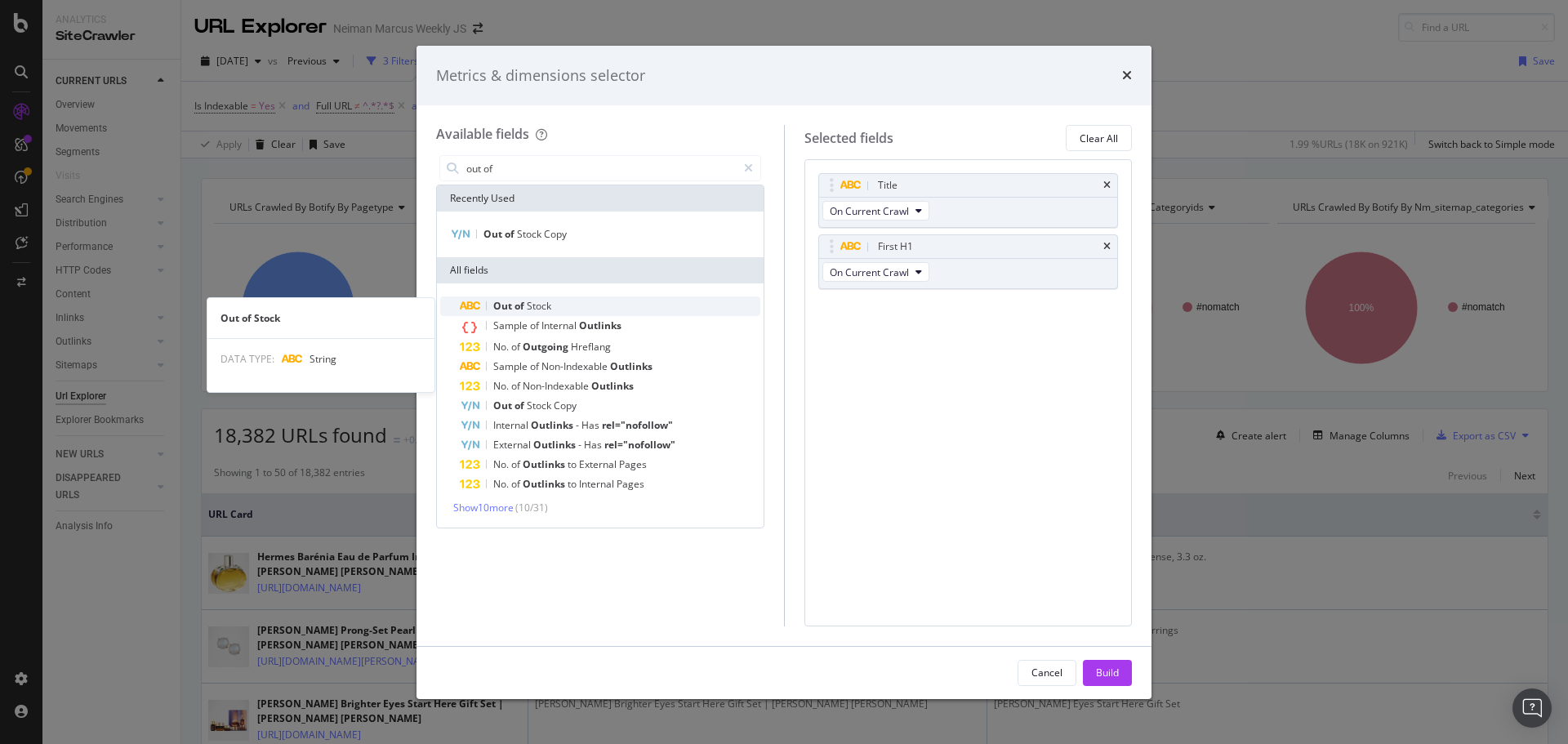
type input "out of"
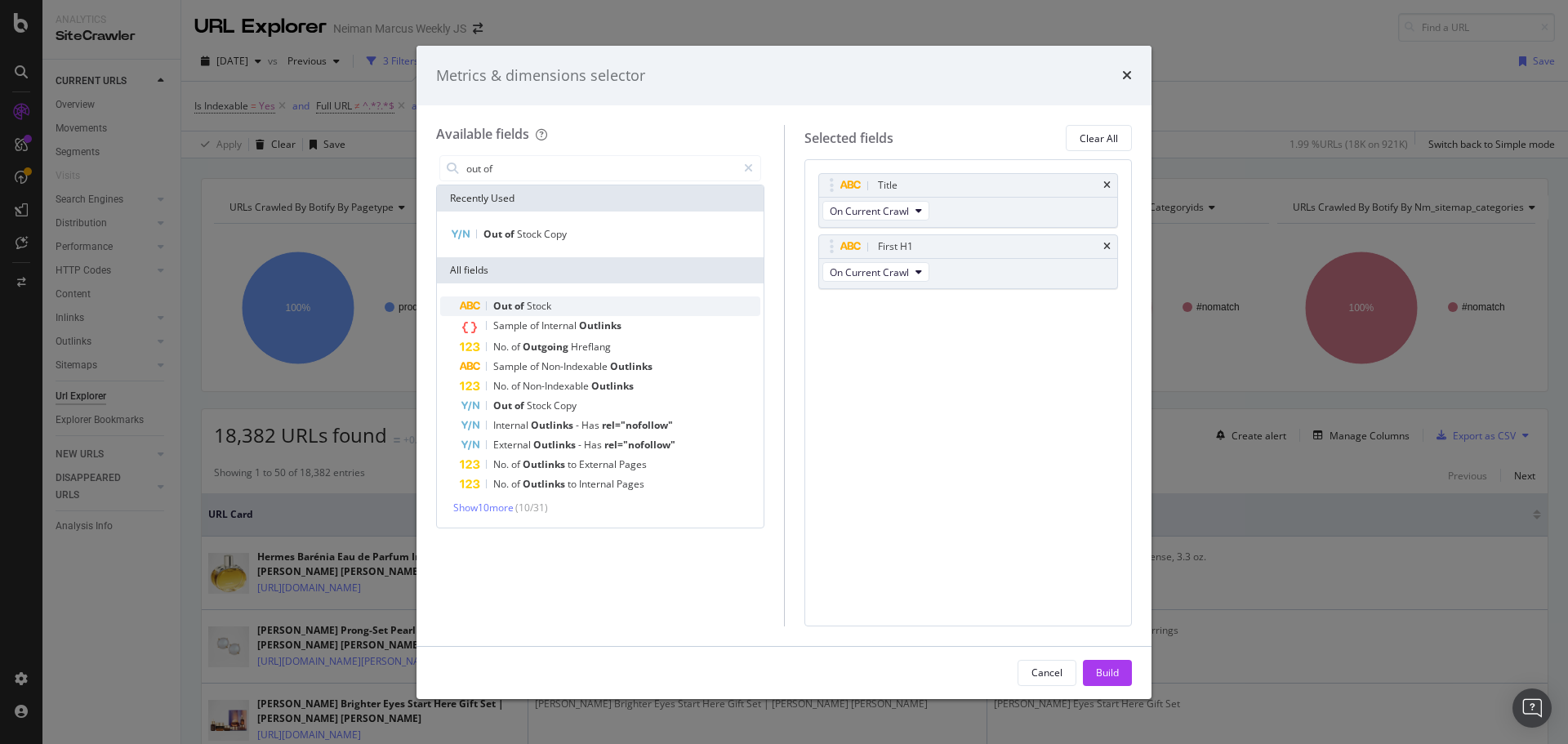
click at [535, 311] on span "Stock" at bounding box center [539, 305] width 24 height 14
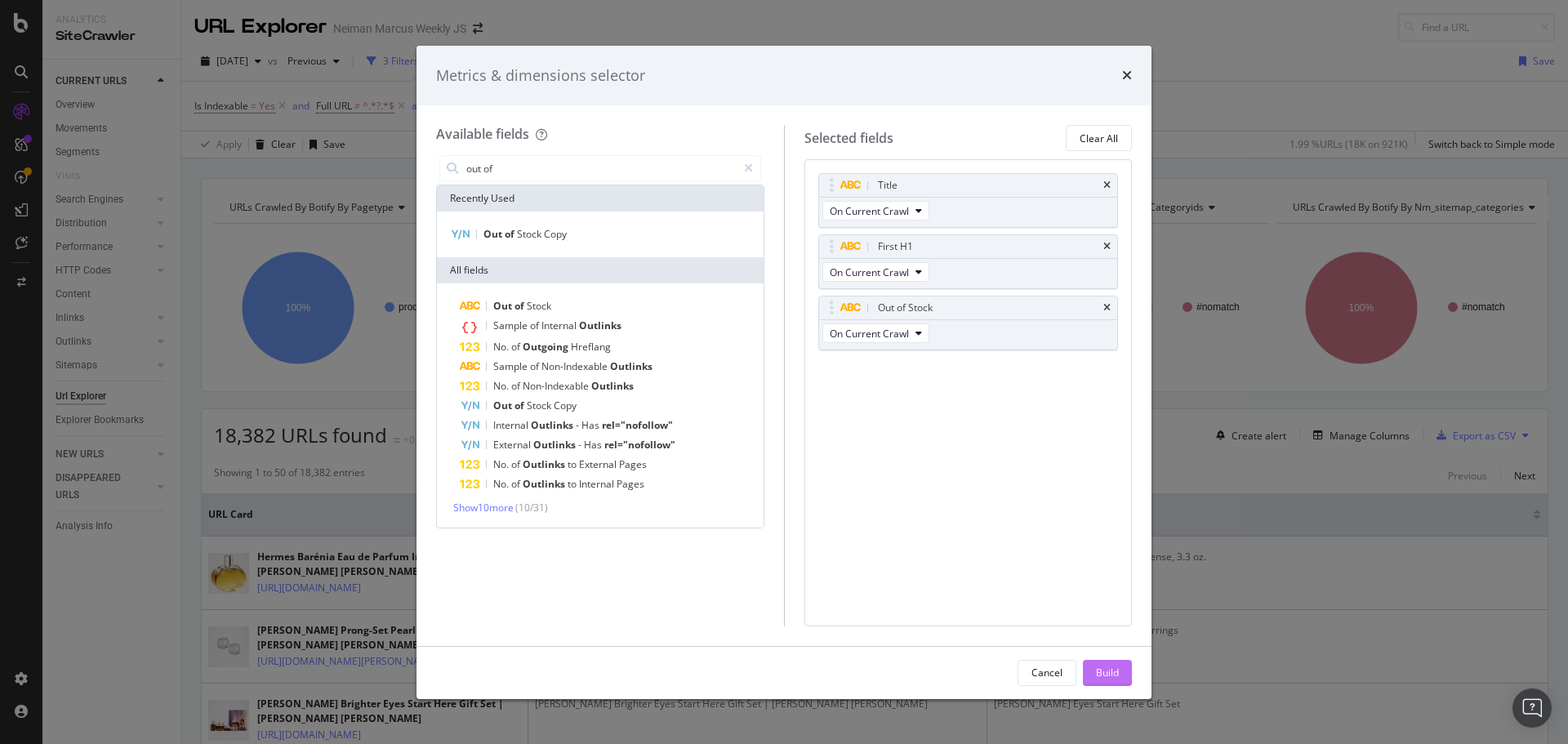
click at [1104, 683] on div "Build" at bounding box center [1107, 673] width 23 height 24
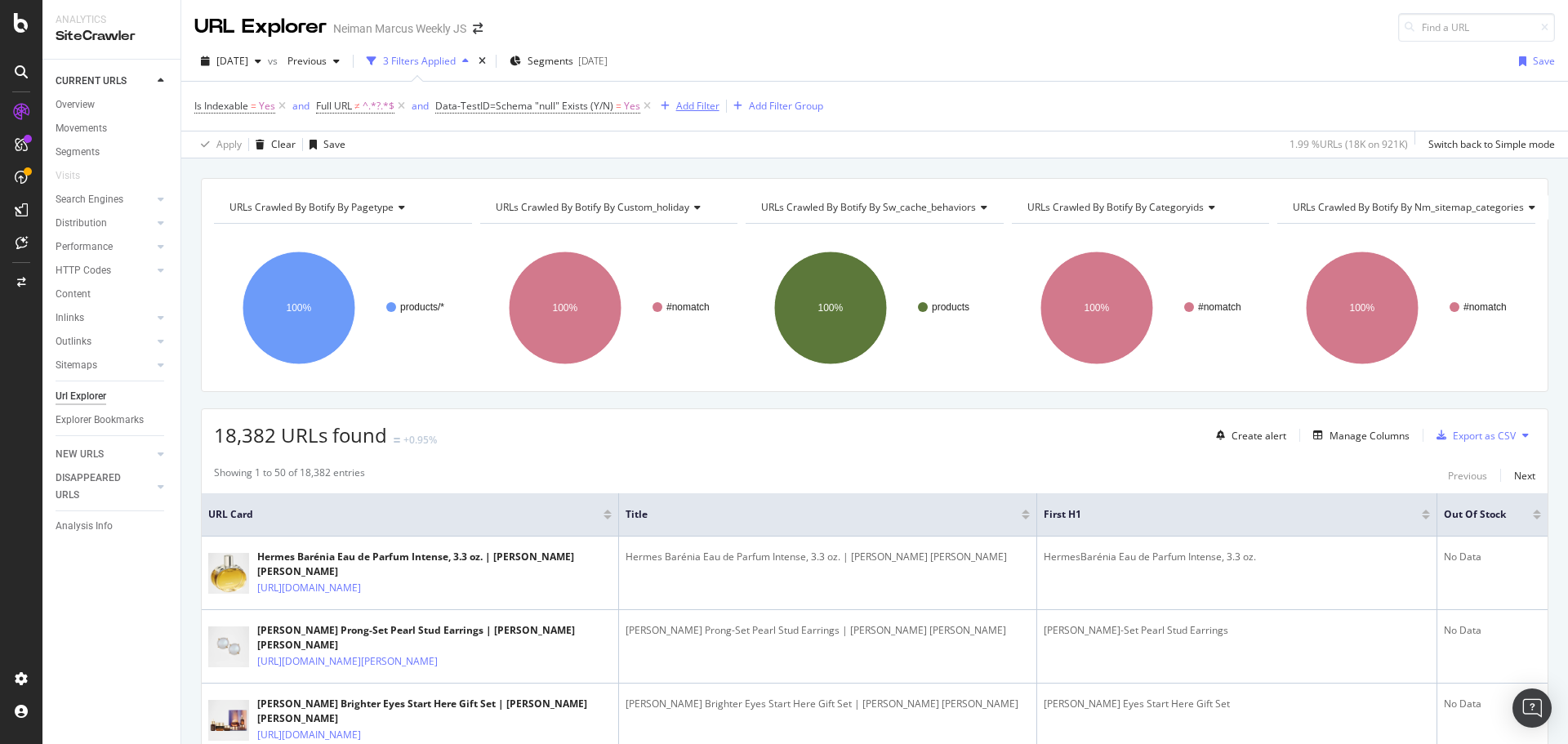
click at [690, 106] on div "Add Filter" at bounding box center [697, 105] width 43 height 14
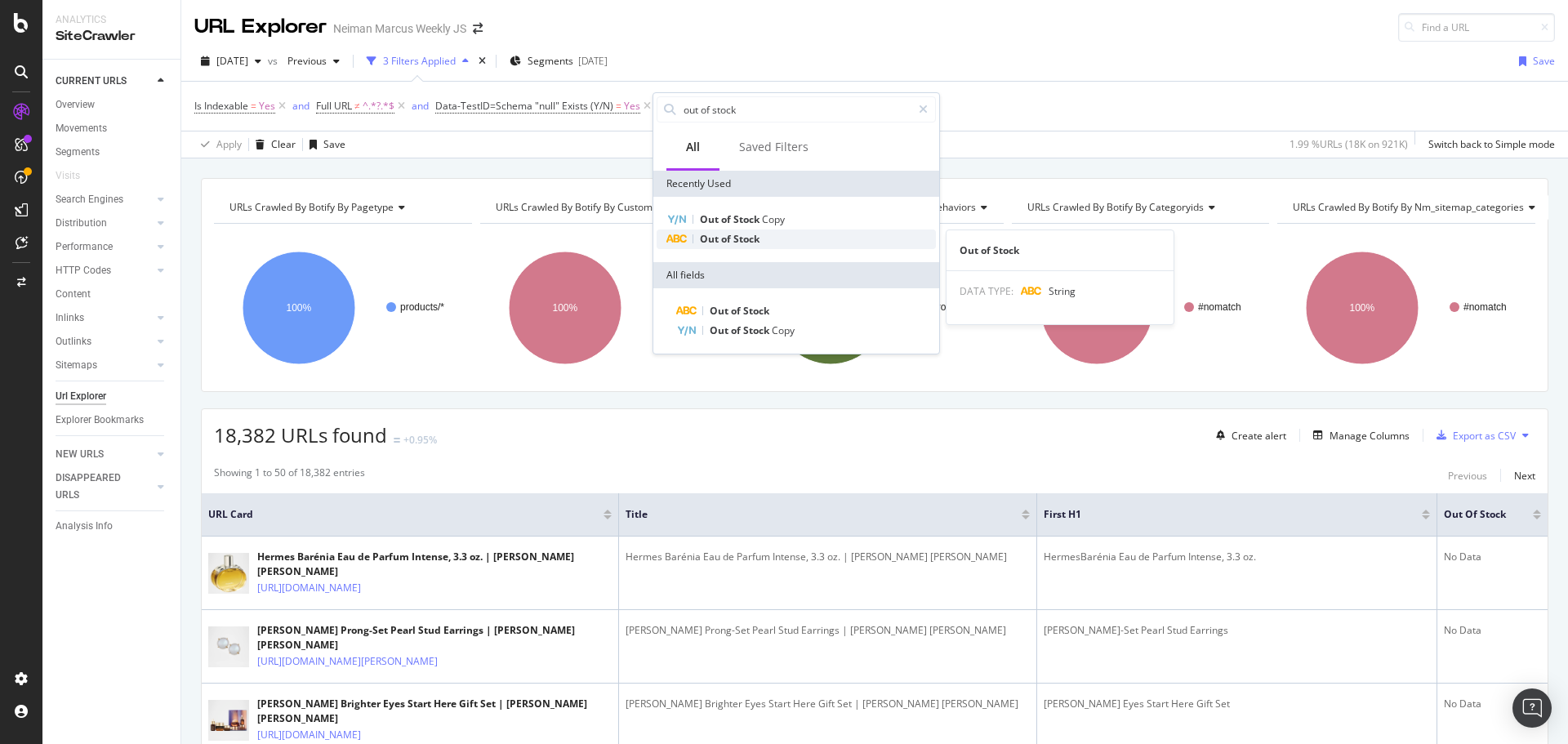
click at [733, 238] on span "Stock" at bounding box center [746, 238] width 26 height 14
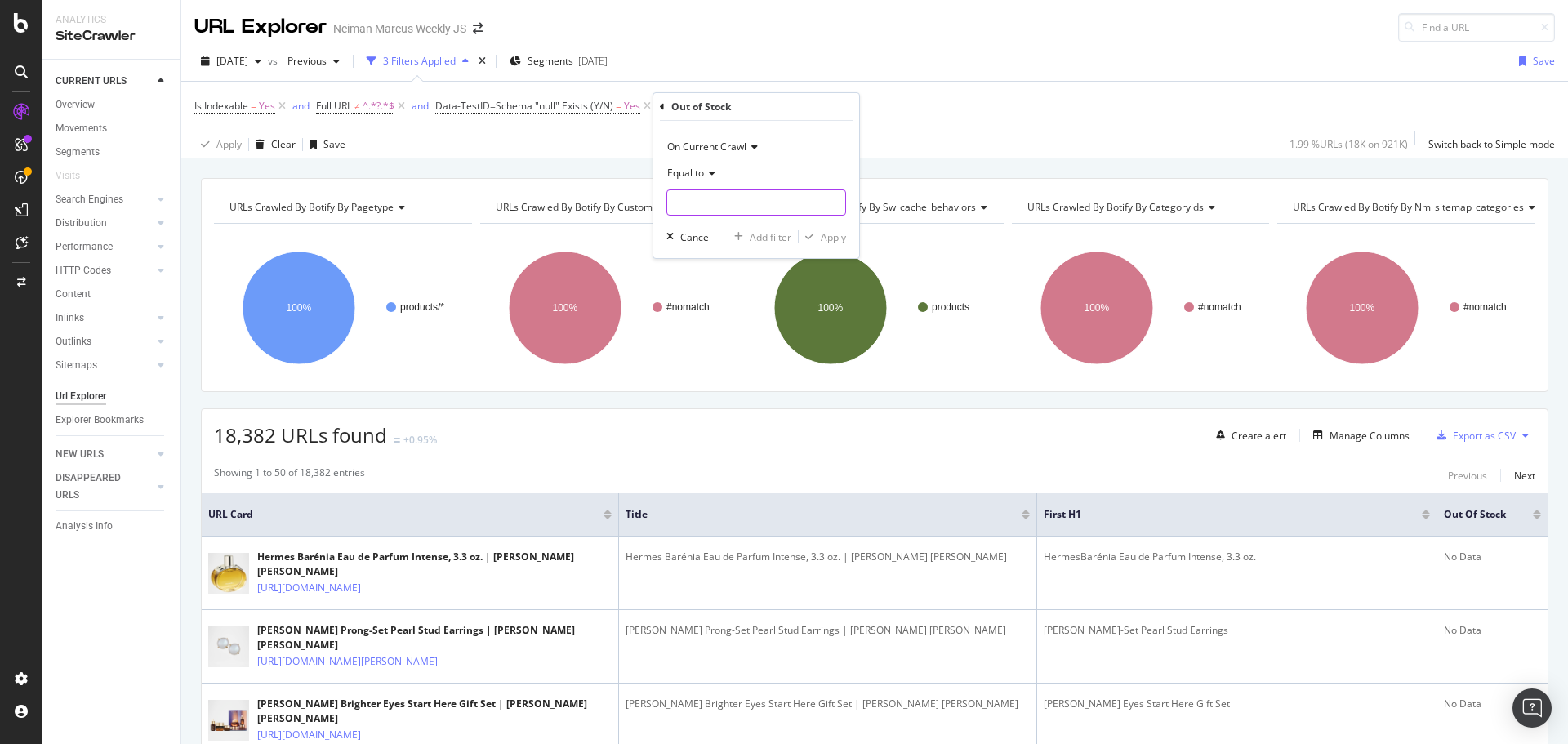
click at [726, 200] on input "text" at bounding box center [756, 202] width 178 height 26
click at [741, 228] on span "This Item Is Sold Out" at bounding box center [728, 224] width 114 height 14
type input "This Item Is Sold Out"
click at [841, 237] on div "Apply" at bounding box center [833, 237] width 25 height 14
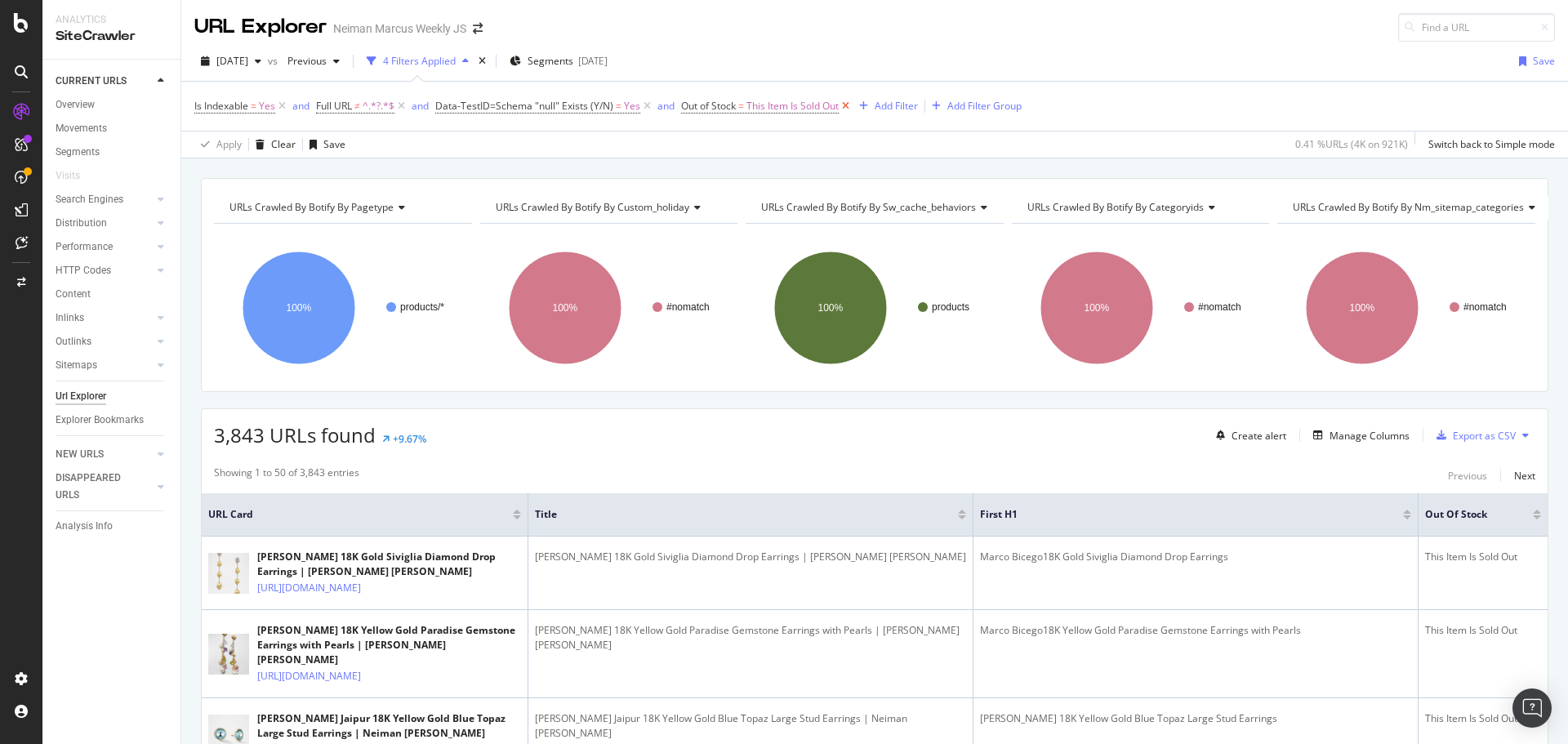
click at [844, 105] on icon at bounding box center [845, 105] width 14 height 16
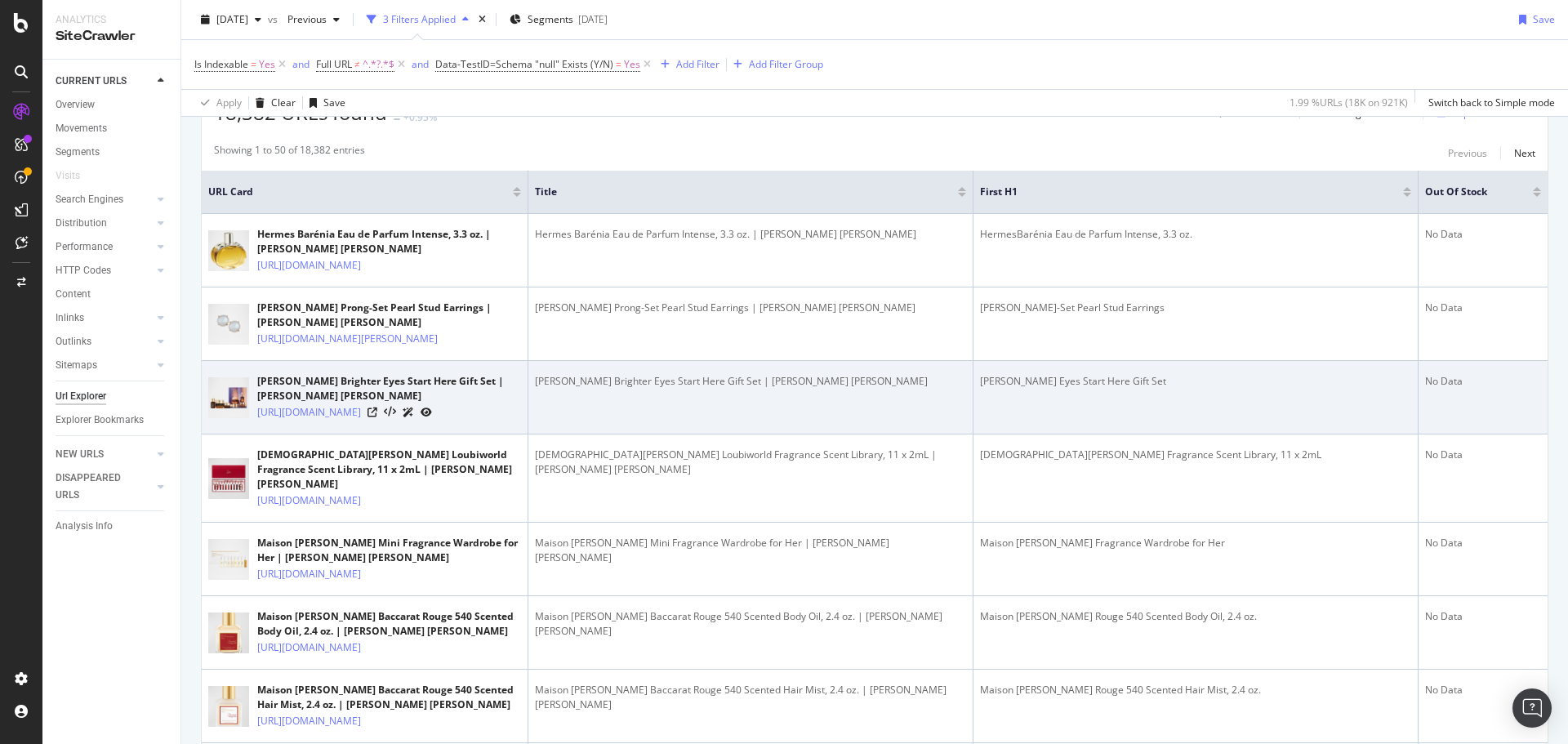
scroll to position [409, 0]
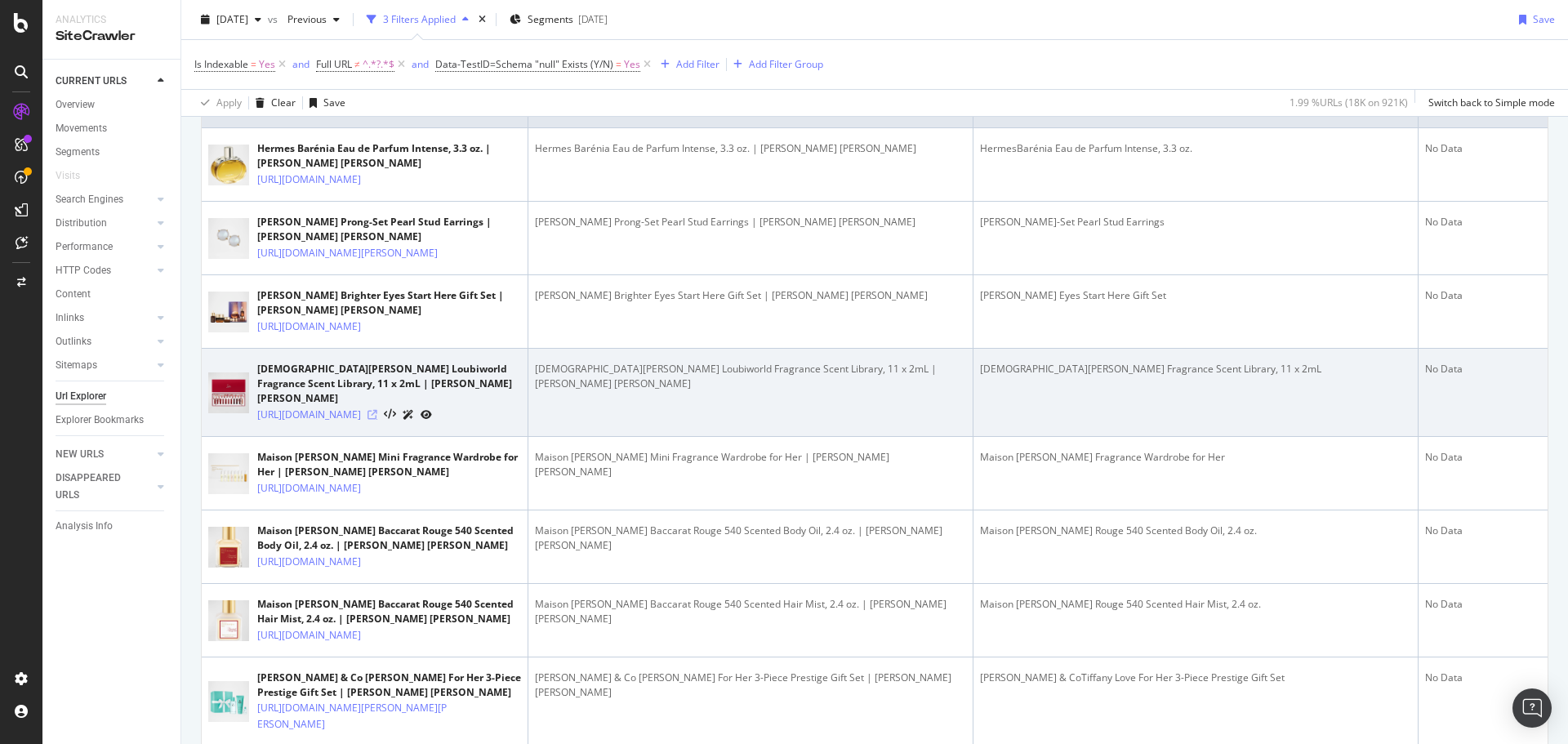
click at [377, 420] on icon at bounding box center [372, 414] width 9 height 9
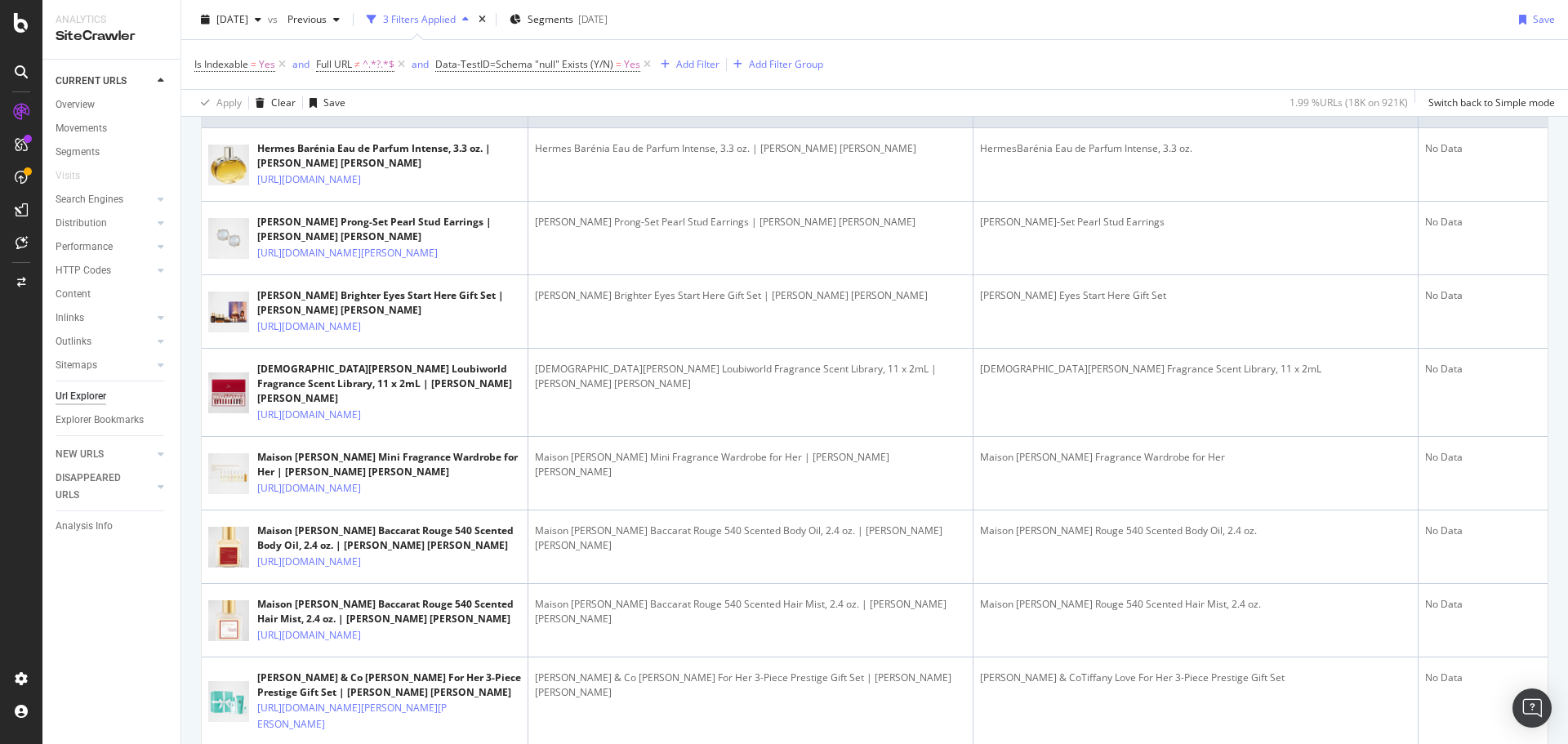
click at [138, 678] on div "CURRENT URLS Overview Movements Segments Visits Search Engines Top Charts Segme…" at bounding box center [111, 401] width 138 height 685
